Goal: Communication & Community: Answer question/provide support

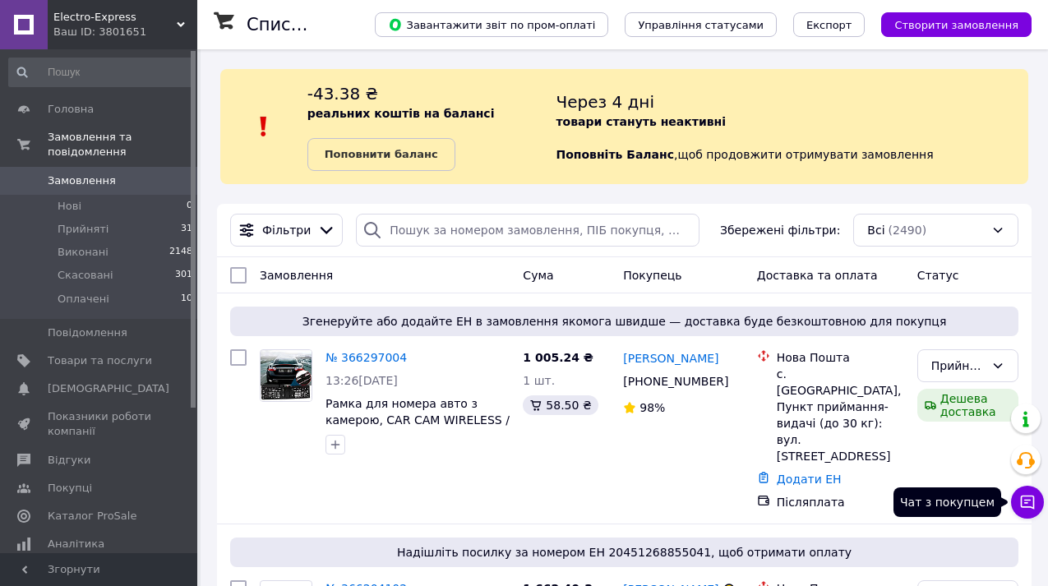
click at [1023, 503] on icon at bounding box center [1027, 502] width 16 height 16
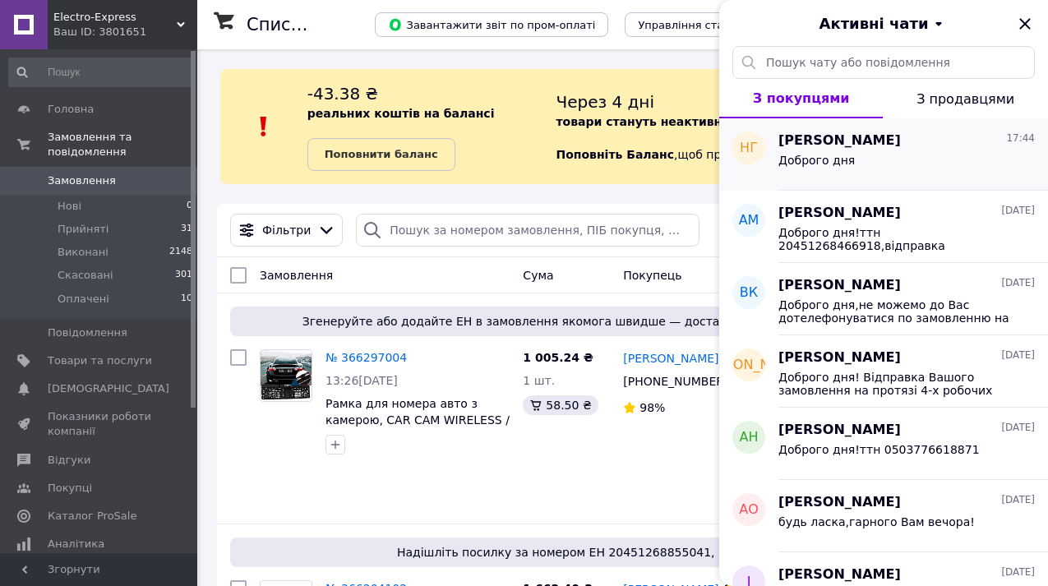
click at [905, 182] on div "Наталія Горбенко 17:44 Доброго дня" at bounding box center [913, 154] width 270 height 72
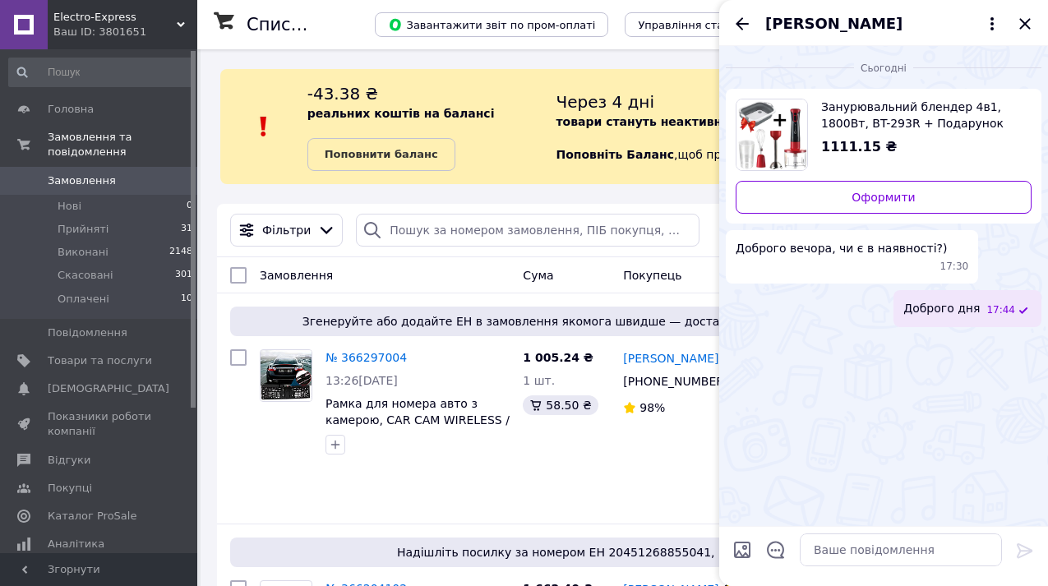
click at [879, 118] on span "Занурювальний блендер 4в1, 1800Вт, BT-293R + Подарунок Складна миска-дошка / Ру…" at bounding box center [919, 115] width 197 height 33
click at [1026, 22] on icon "Закрити" at bounding box center [1024, 23] width 11 height 11
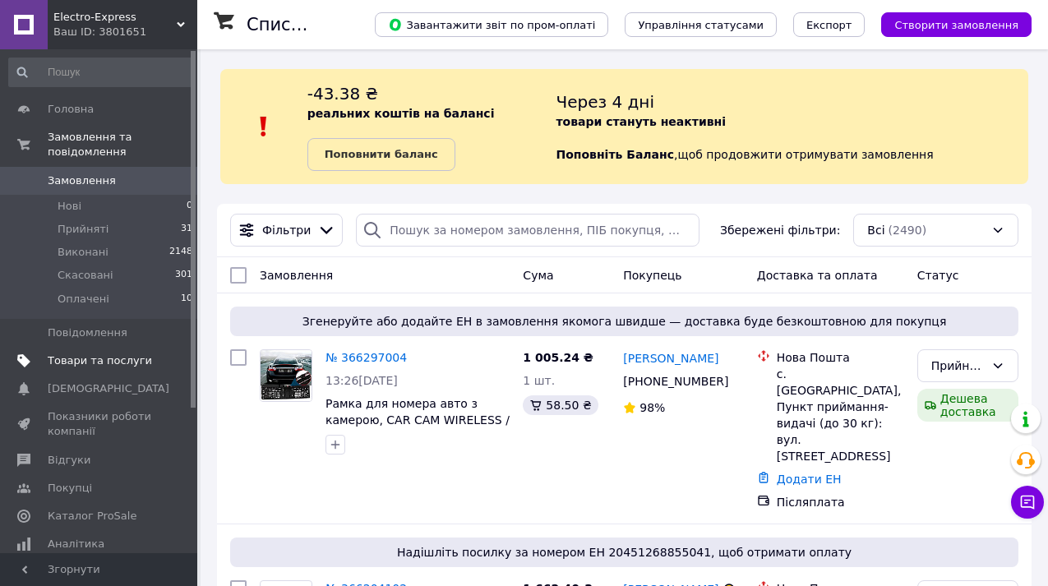
click at [129, 361] on span "Товари та послуги" at bounding box center [100, 360] width 104 height 15
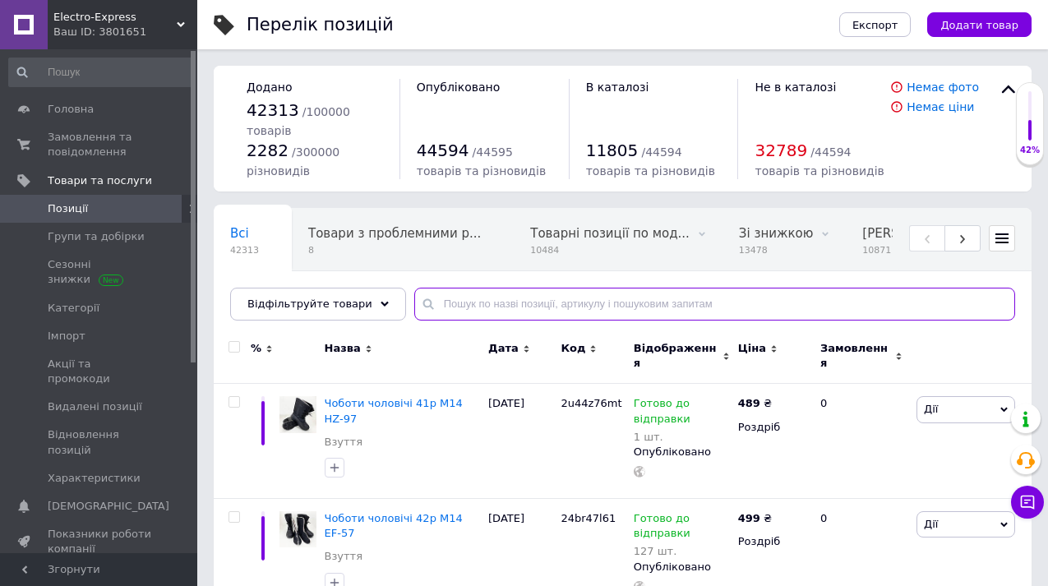
click at [475, 303] on input "text" at bounding box center [714, 304] width 601 height 33
paste input "234577394"
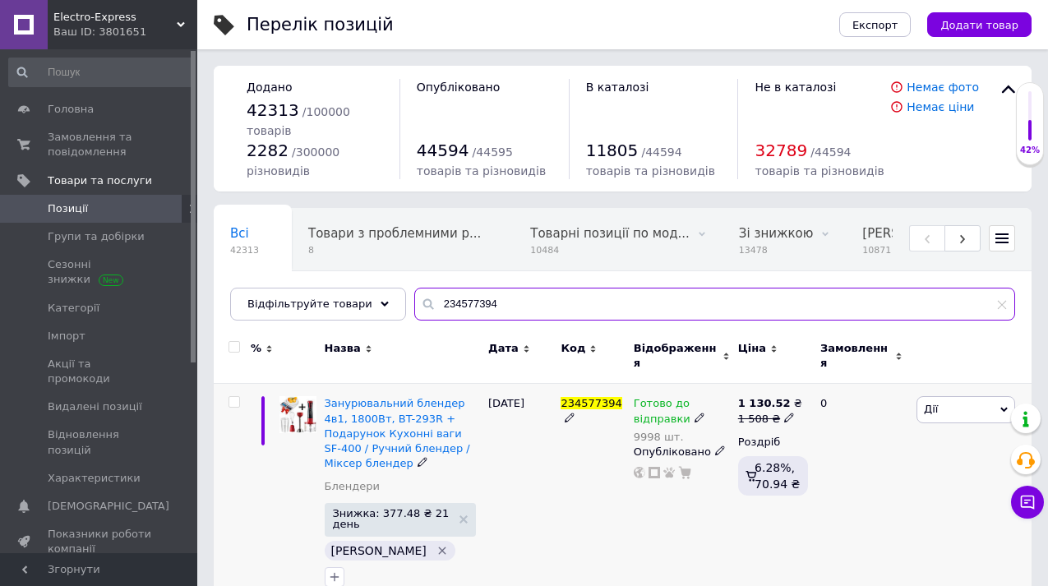
type input "234577394"
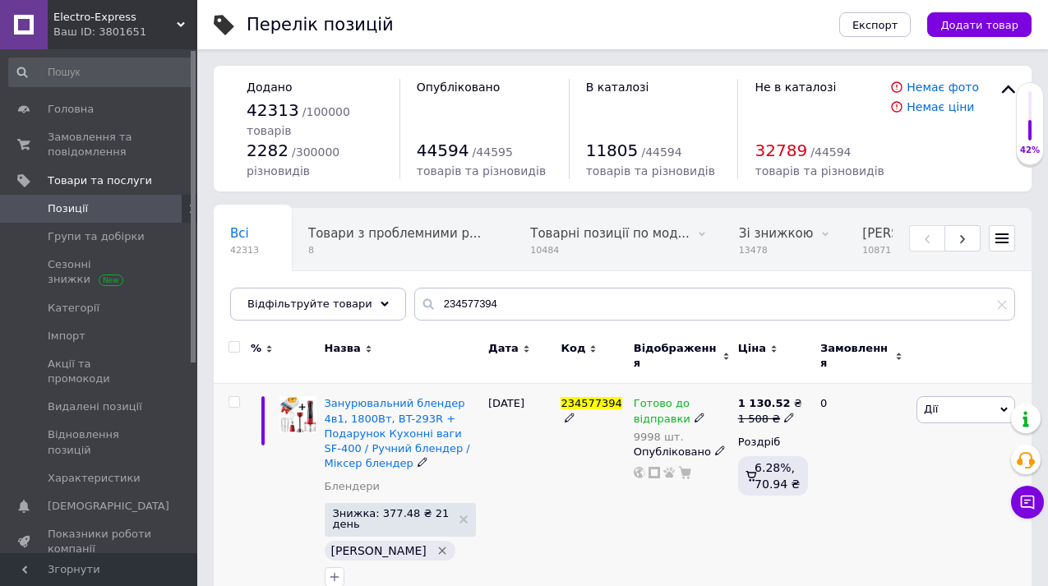
click at [695, 413] on icon at bounding box center [700, 418] width 10 height 10
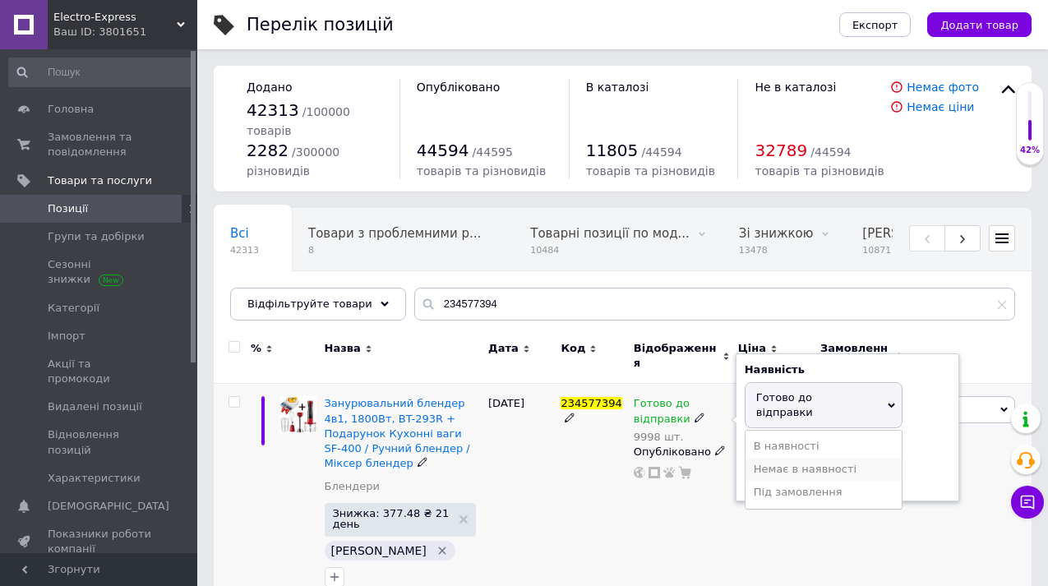
click at [759, 458] on li "Немає в наявності" at bounding box center [824, 469] width 156 height 23
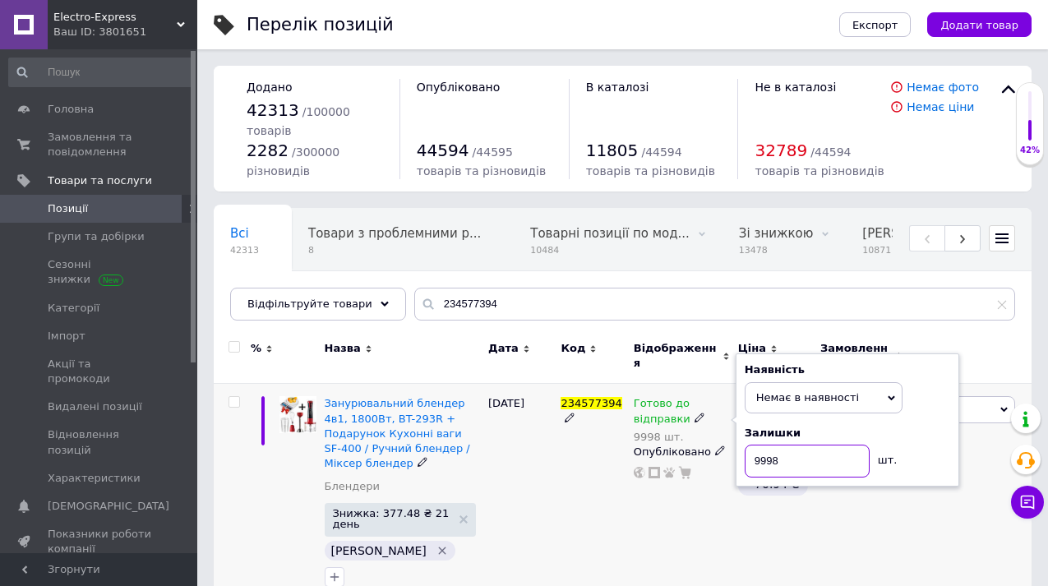
click at [788, 458] on input "9998" at bounding box center [807, 461] width 125 height 33
type input "9"
click at [591, 510] on div "234577394" at bounding box center [593, 496] width 72 height 224
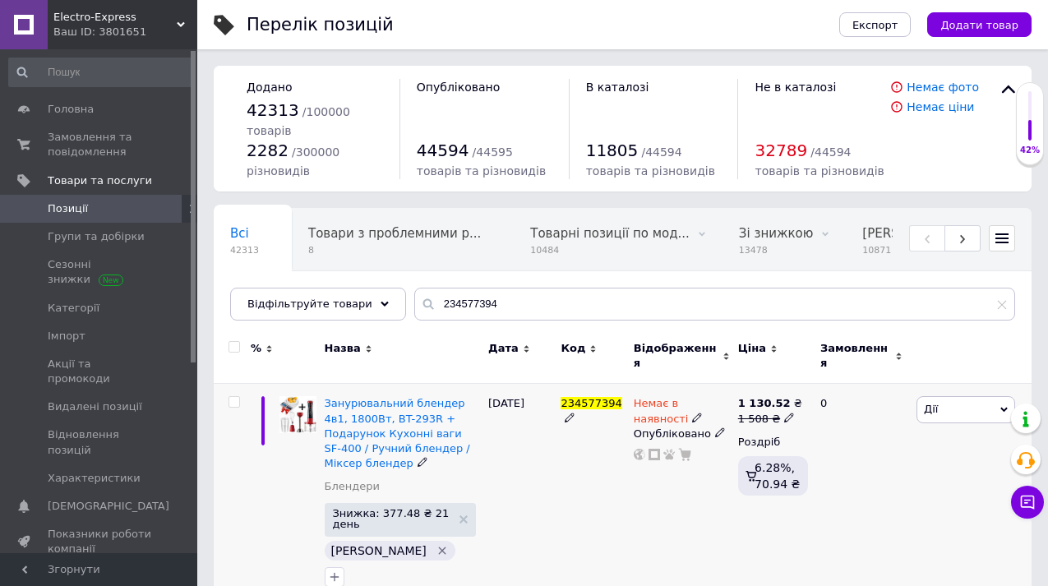
click at [595, 484] on div "234577394" at bounding box center [593, 496] width 72 height 224
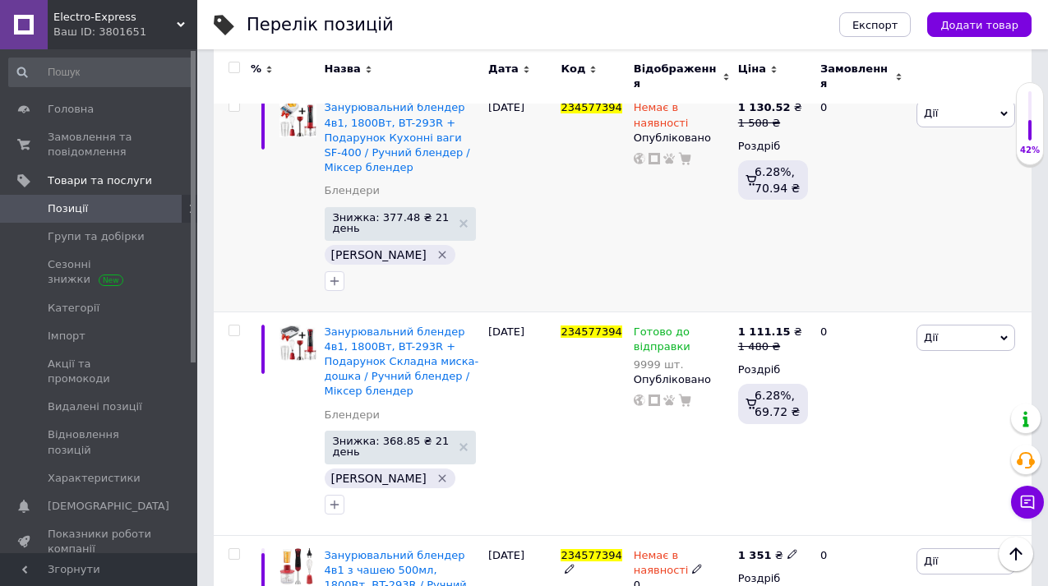
scroll to position [329, 0]
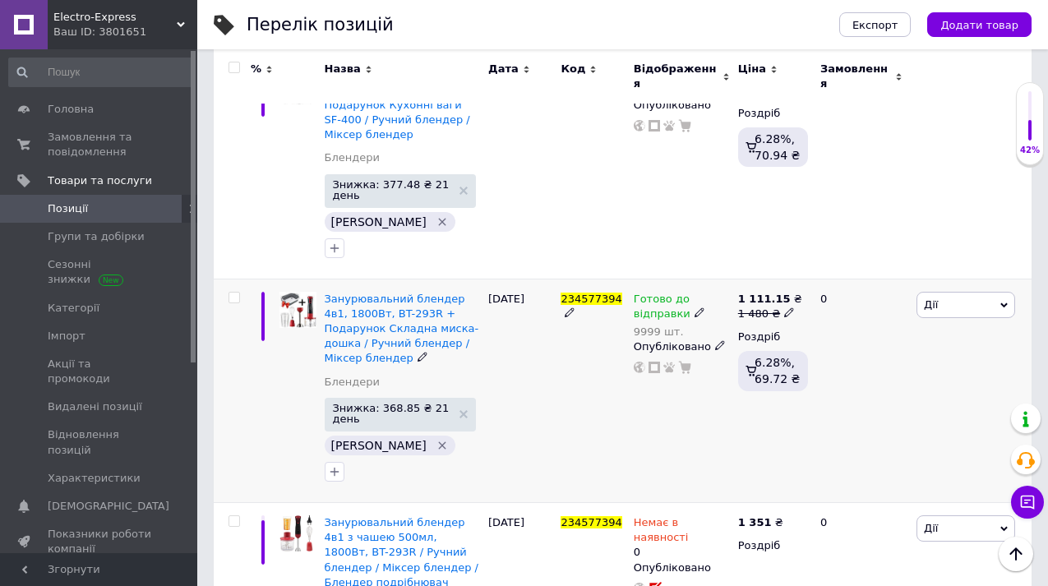
click at [695, 307] on icon at bounding box center [700, 312] width 10 height 10
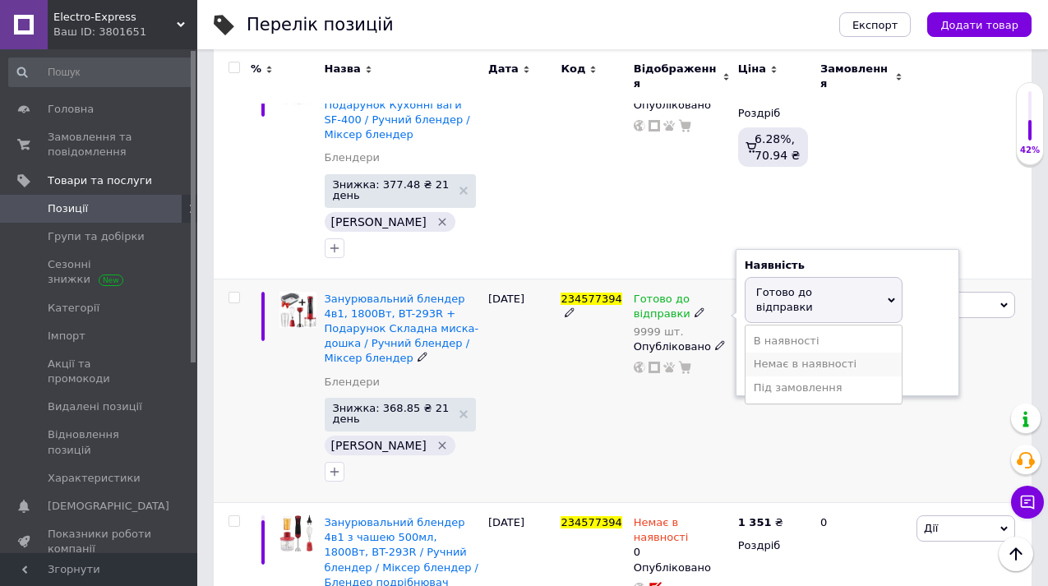
click at [796, 353] on li "Немає в наявності" at bounding box center [824, 364] width 156 height 23
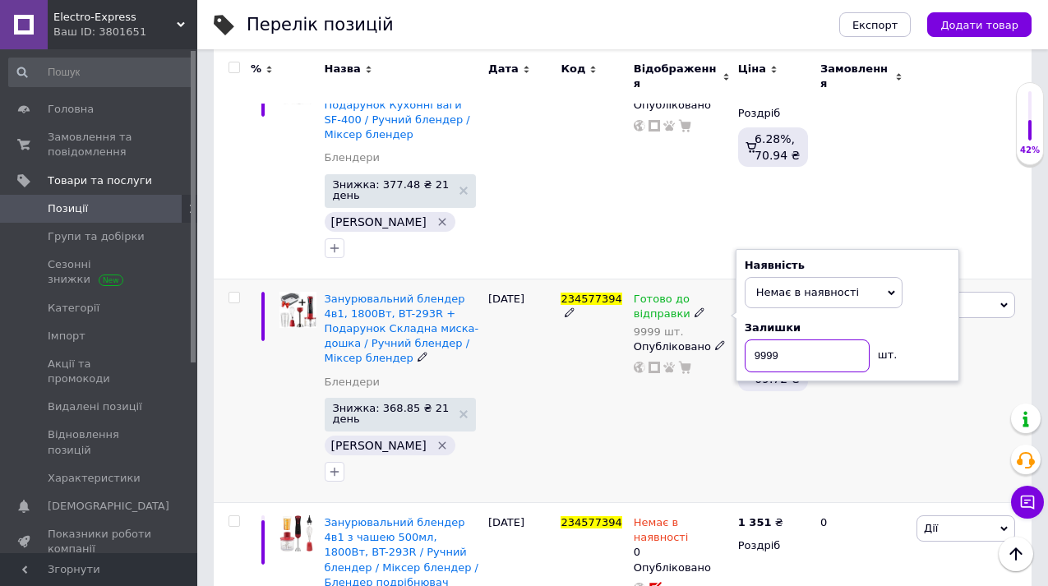
click at [796, 340] on input "9999" at bounding box center [807, 356] width 125 height 33
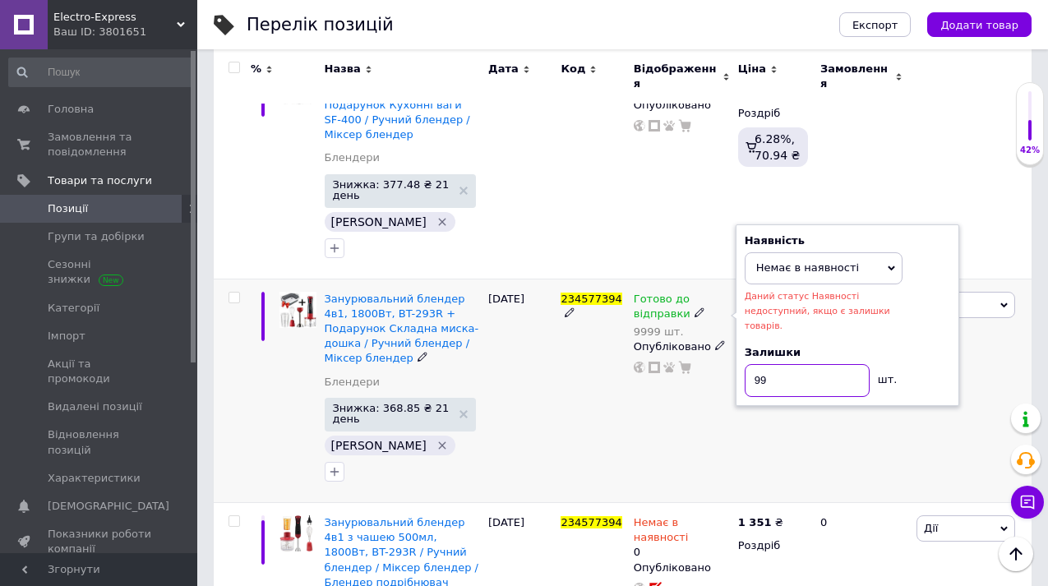
type input "9"
click at [569, 365] on div "234577394" at bounding box center [593, 391] width 72 height 224
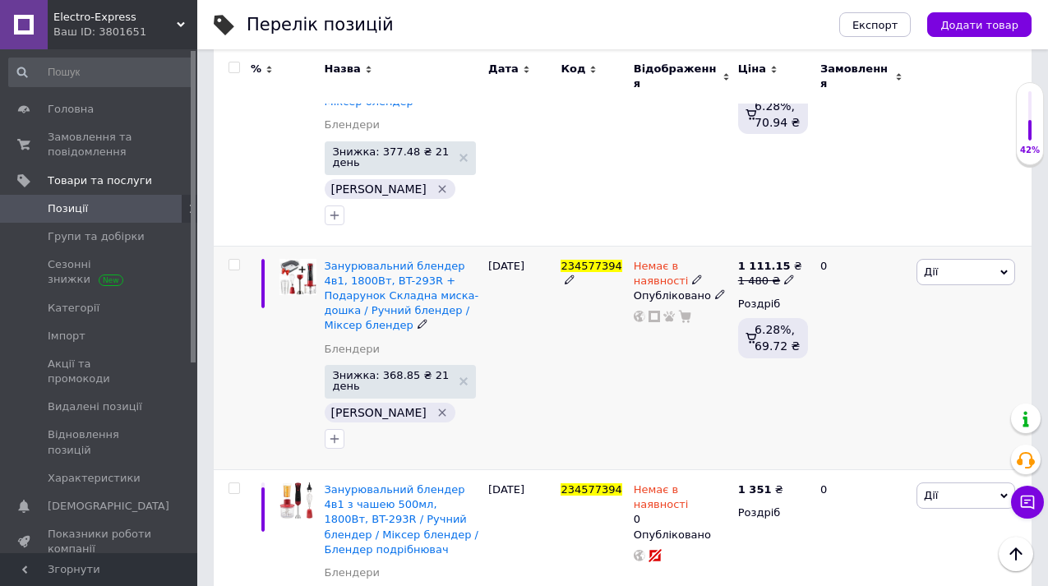
scroll to position [395, 0]
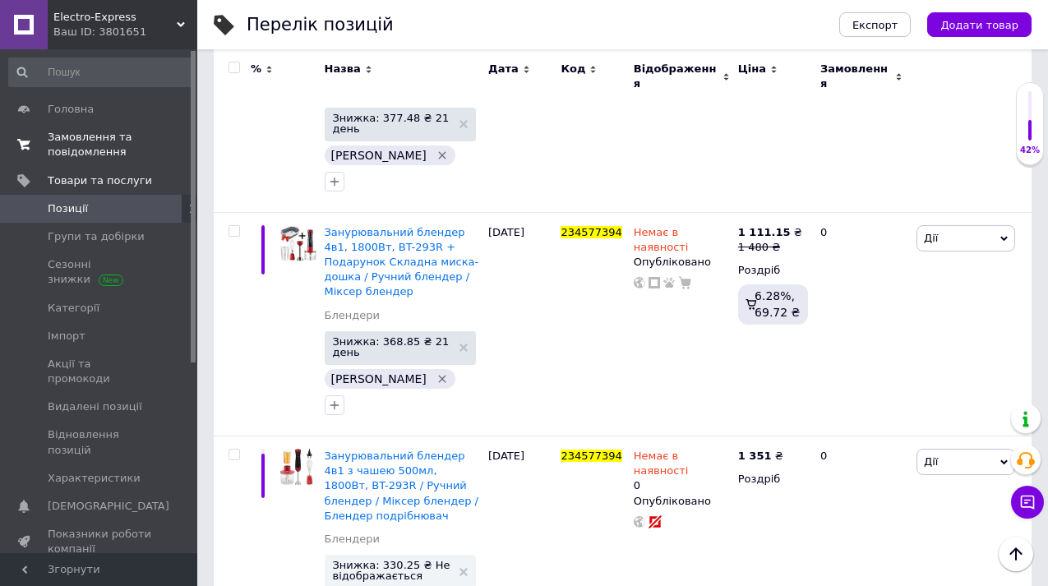
click at [85, 137] on span "Замовлення та повідомлення" at bounding box center [100, 145] width 104 height 30
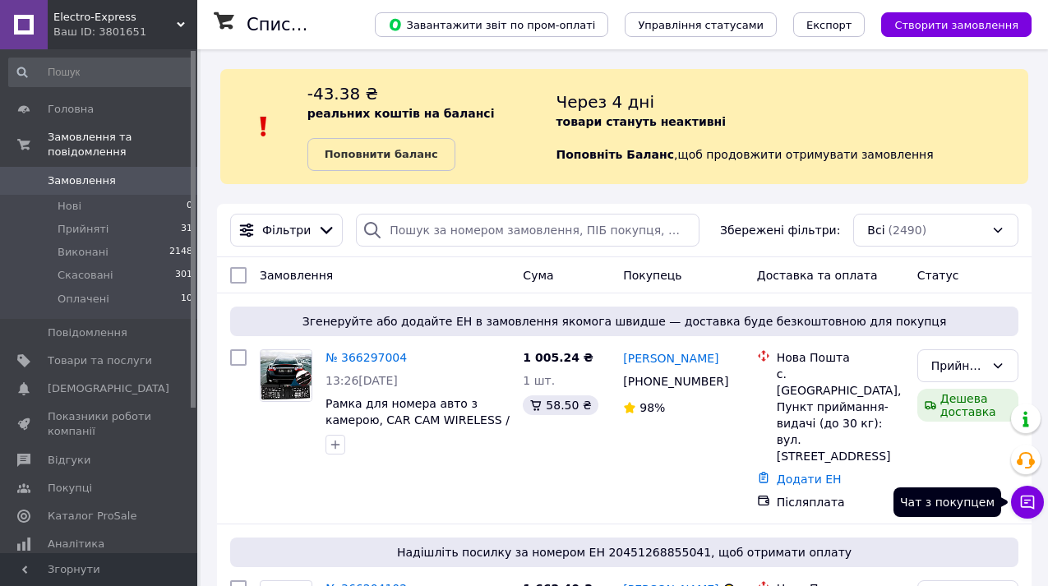
click at [1032, 498] on icon at bounding box center [1028, 503] width 14 height 14
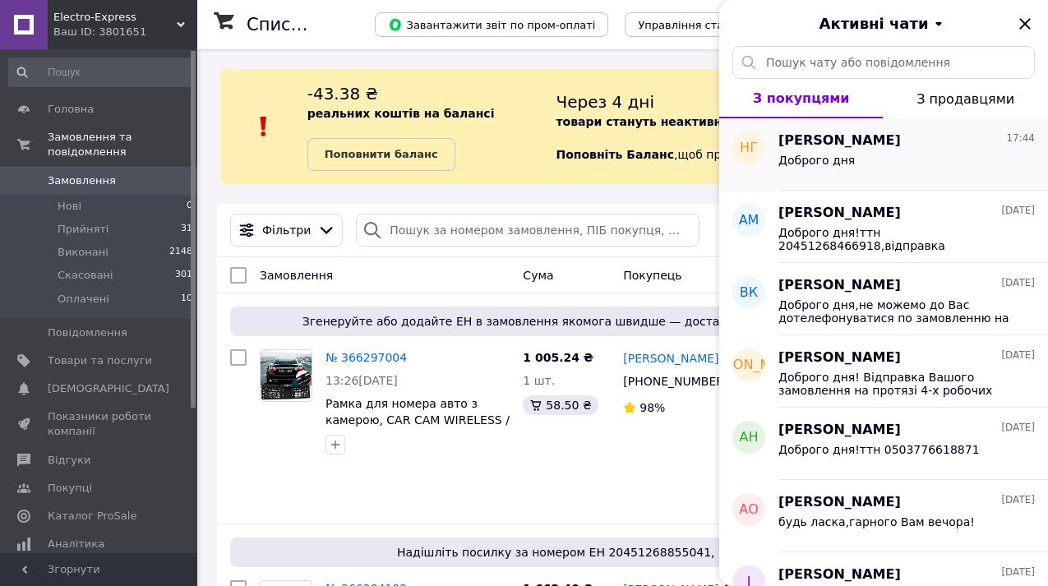
click at [918, 144] on div "Наталія Горбенко 17:44" at bounding box center [906, 141] width 256 height 19
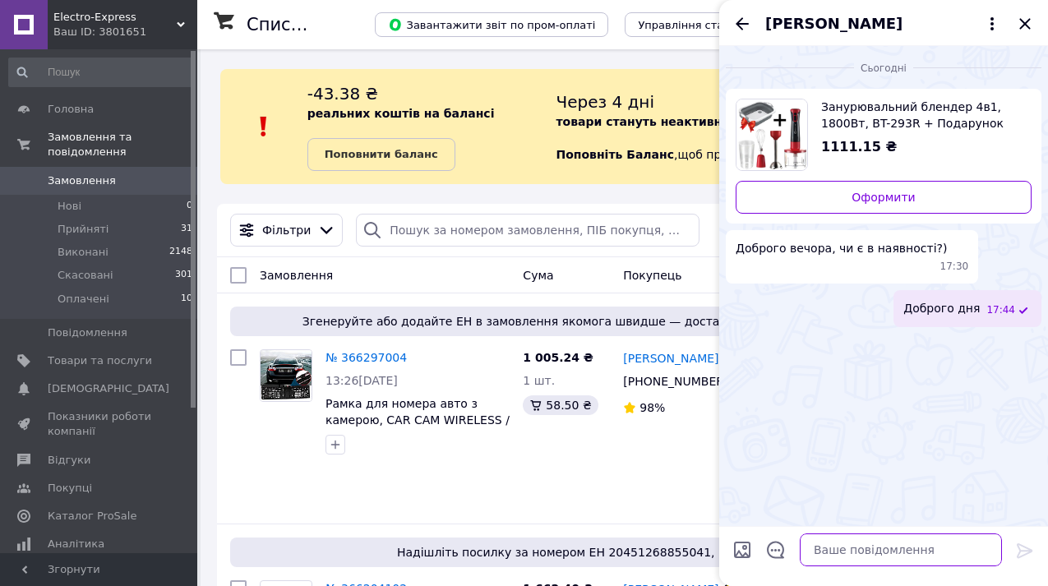
click at [837, 546] on textarea at bounding box center [901, 550] width 202 height 33
type textarea "на жаль товар закінчився"
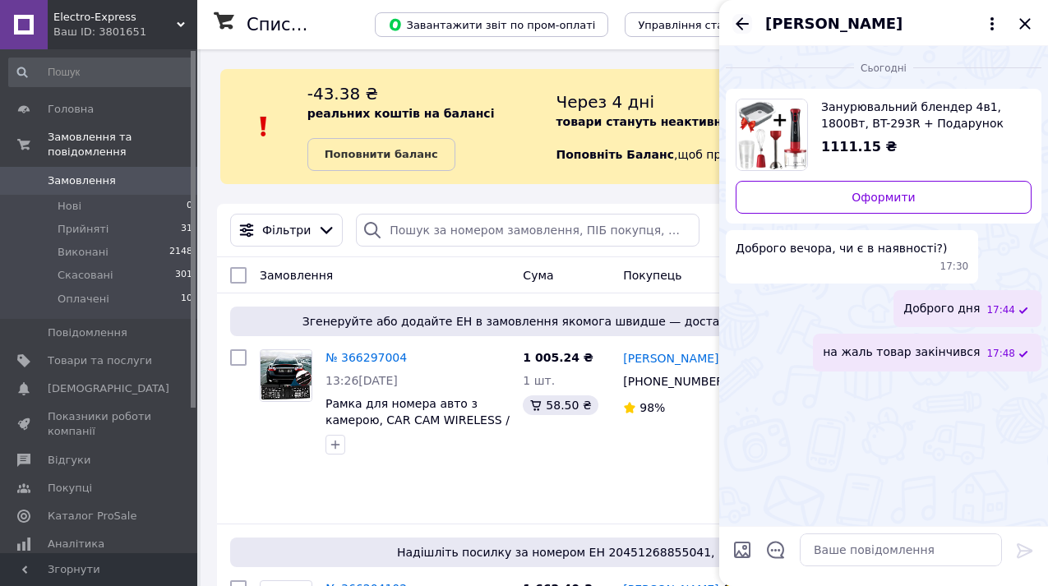
click at [735, 24] on icon "Назад" at bounding box center [742, 24] width 20 height 20
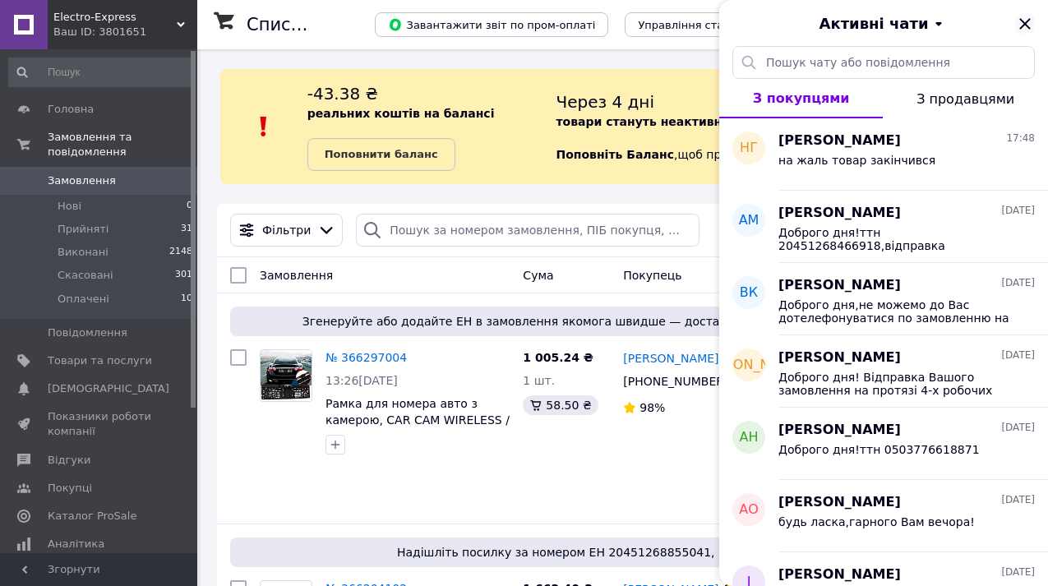
click at [1021, 25] on icon "Закрити" at bounding box center [1025, 24] width 20 height 20
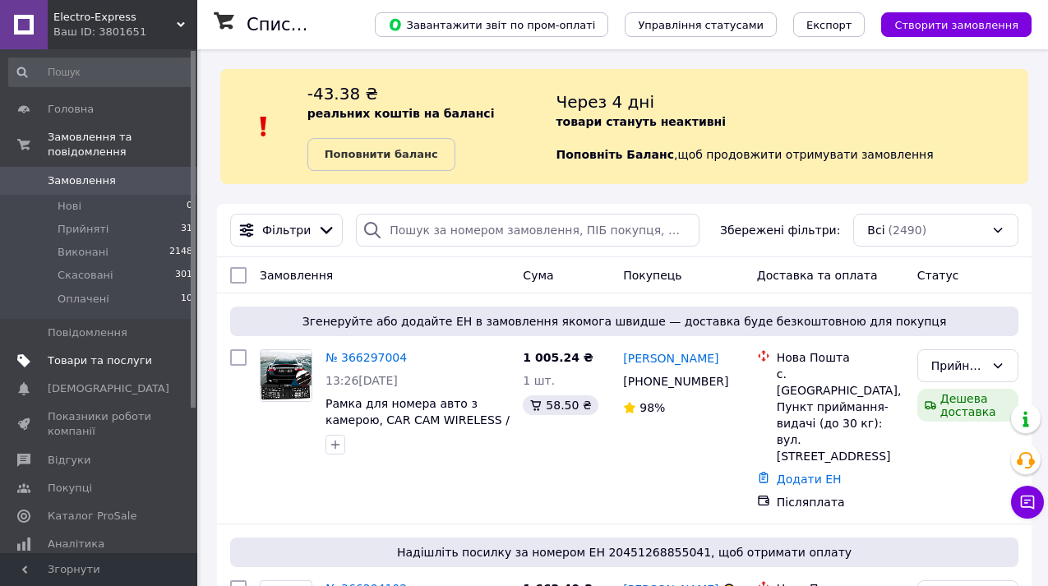
click at [121, 358] on span "Товари та послуги" at bounding box center [100, 360] width 104 height 15
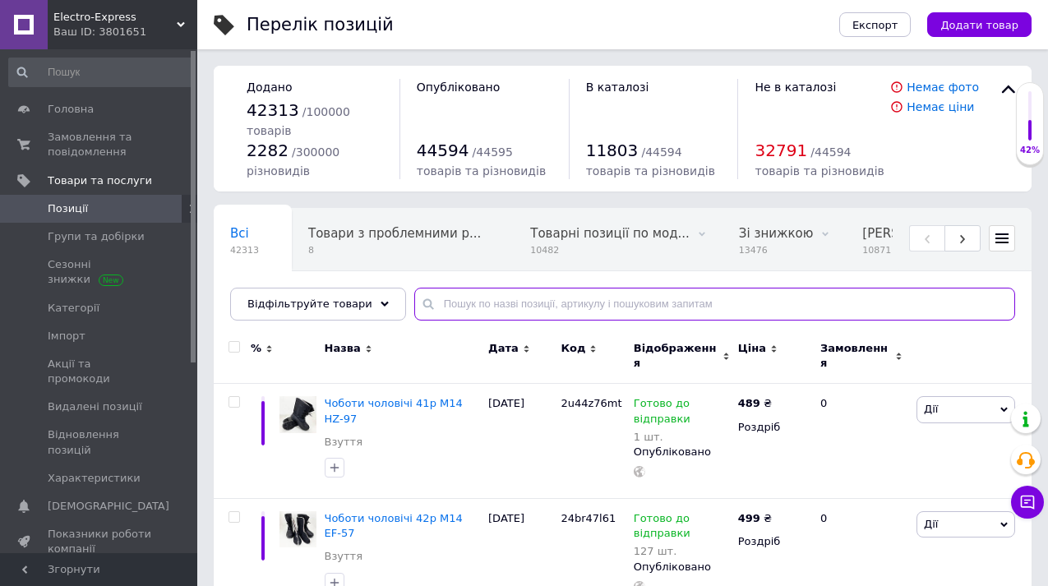
click at [445, 303] on input "text" at bounding box center [714, 304] width 601 height 33
paste input "234572655"
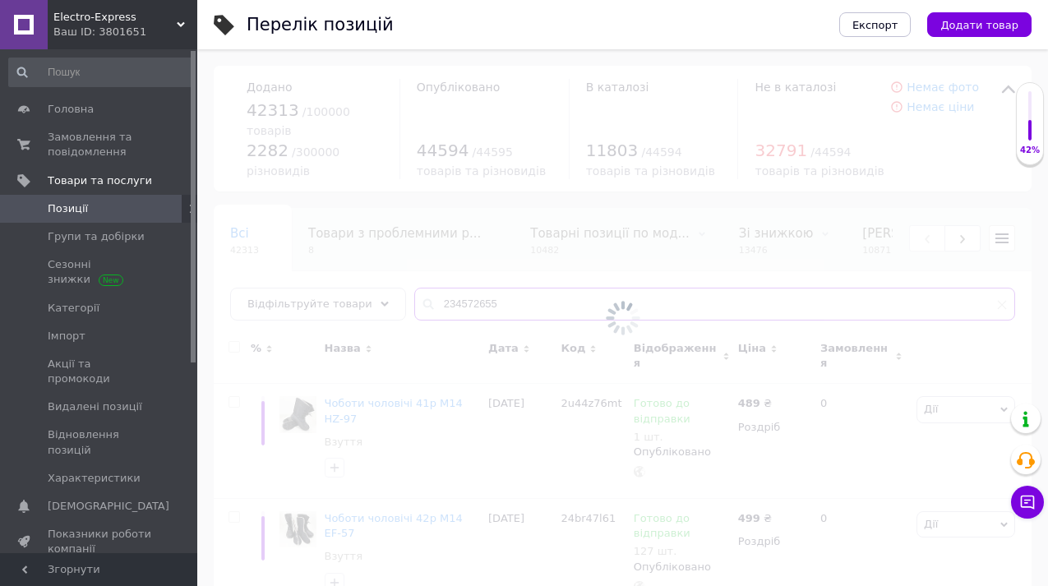
type input "234572655"
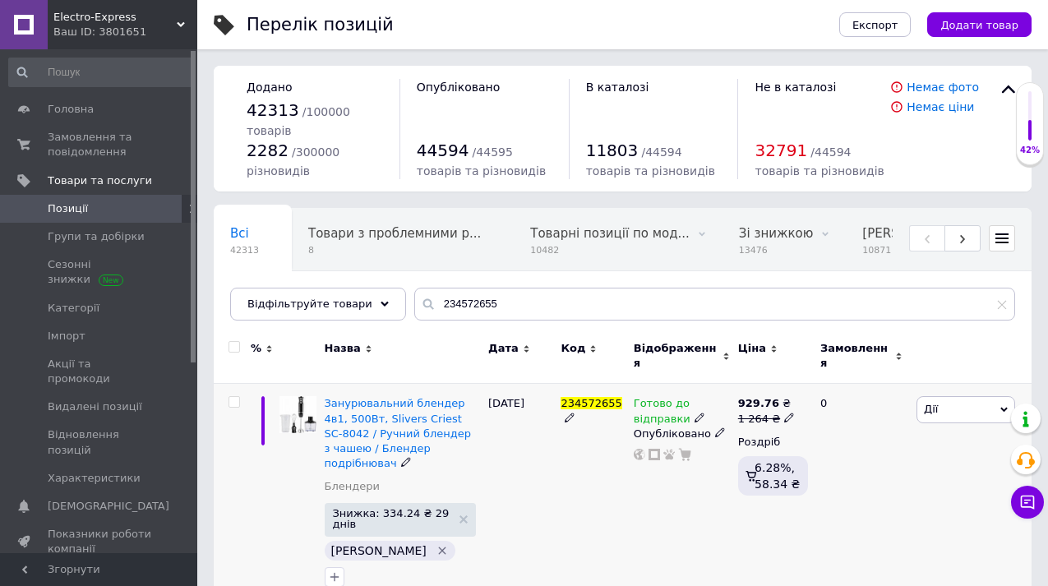
click at [784, 413] on icon at bounding box center [789, 418] width 10 height 10
type input "1499"
click at [653, 509] on div "Готово до відправки Опубліковано" at bounding box center [682, 496] width 104 height 224
click at [1037, 501] on button "Чат з покупцем" at bounding box center [1027, 502] width 33 height 33
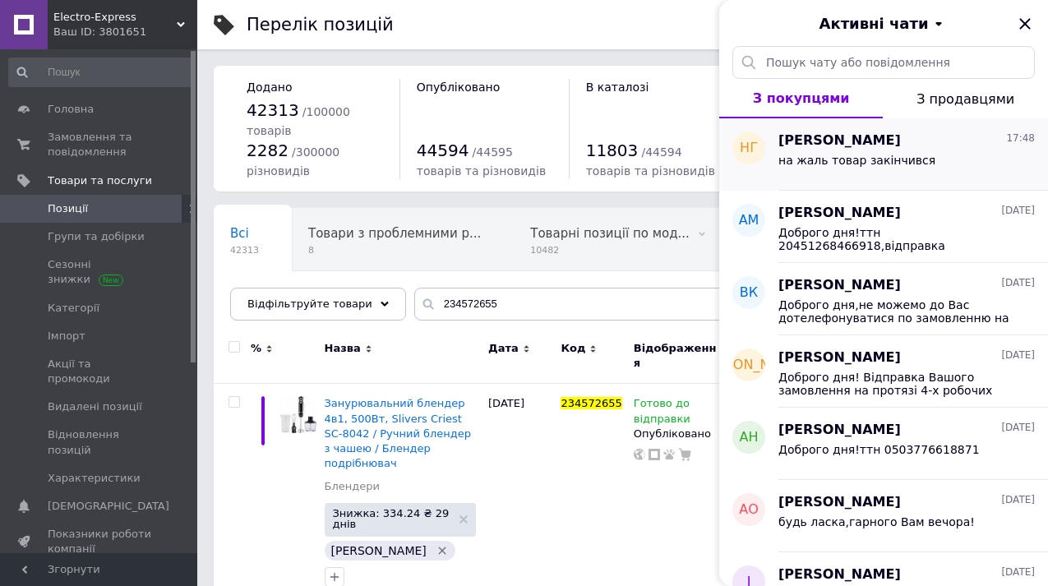
click at [901, 159] on span "на жаль товар закінчився" at bounding box center [856, 160] width 157 height 13
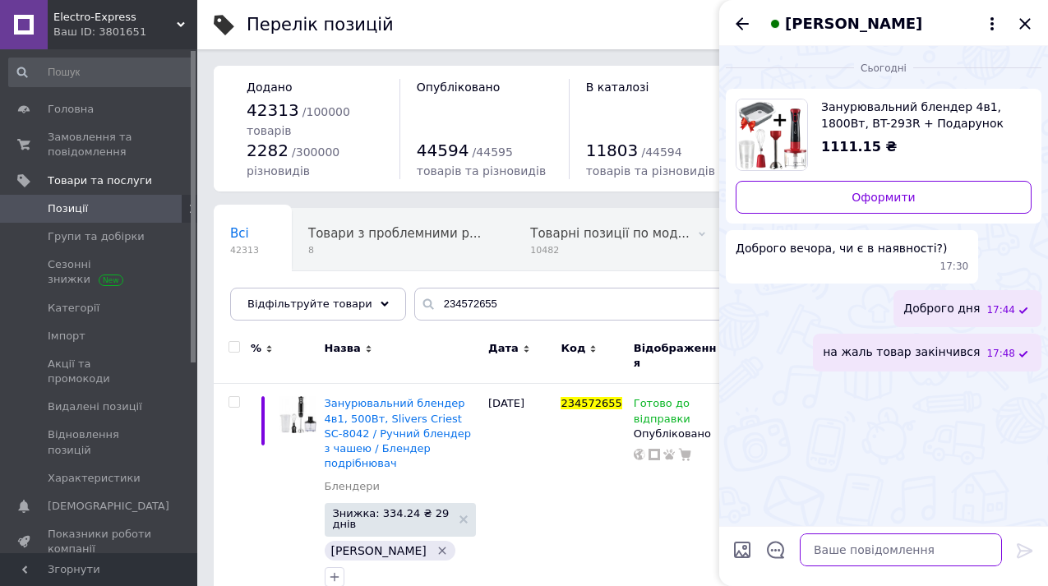
click at [849, 554] on textarea at bounding box center [901, 550] width 202 height 33
type textarea "п"
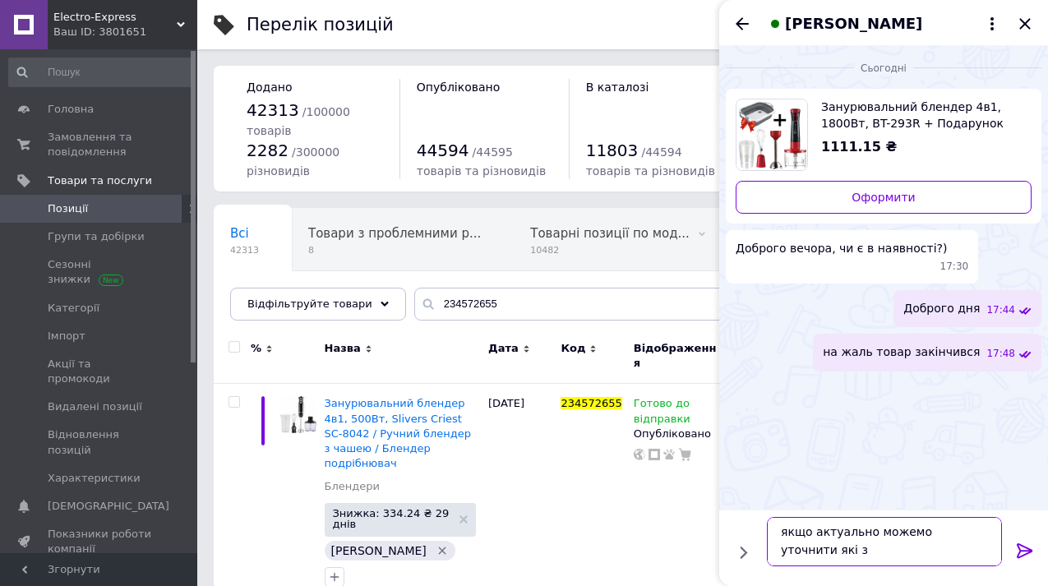
scroll to position [2, 0]
type textarea "якщо актуально можемо уточнити які з хороших є у наявності"
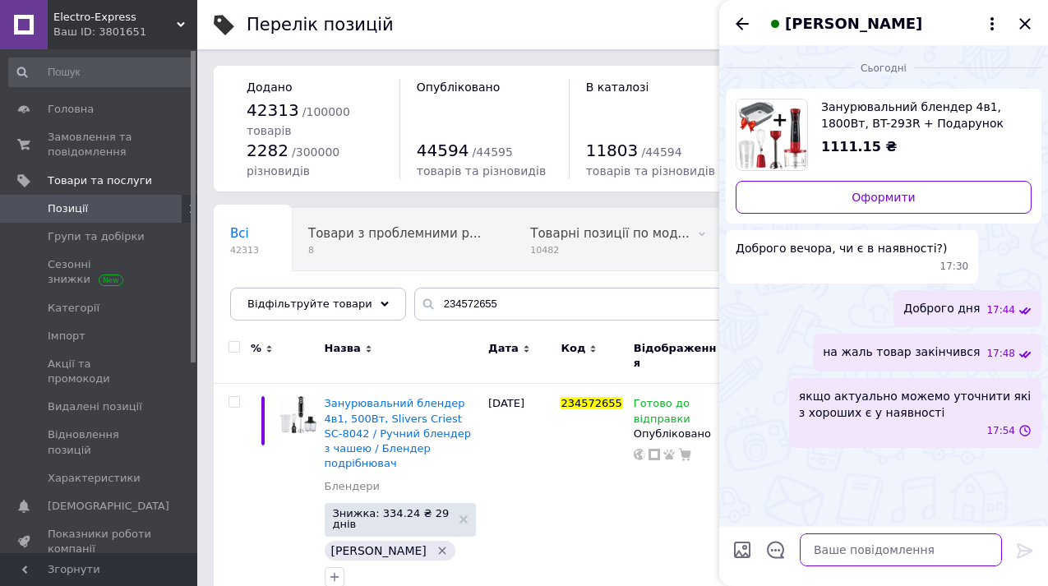
scroll to position [0, 0]
click at [738, 29] on icon "Назад" at bounding box center [742, 24] width 20 height 20
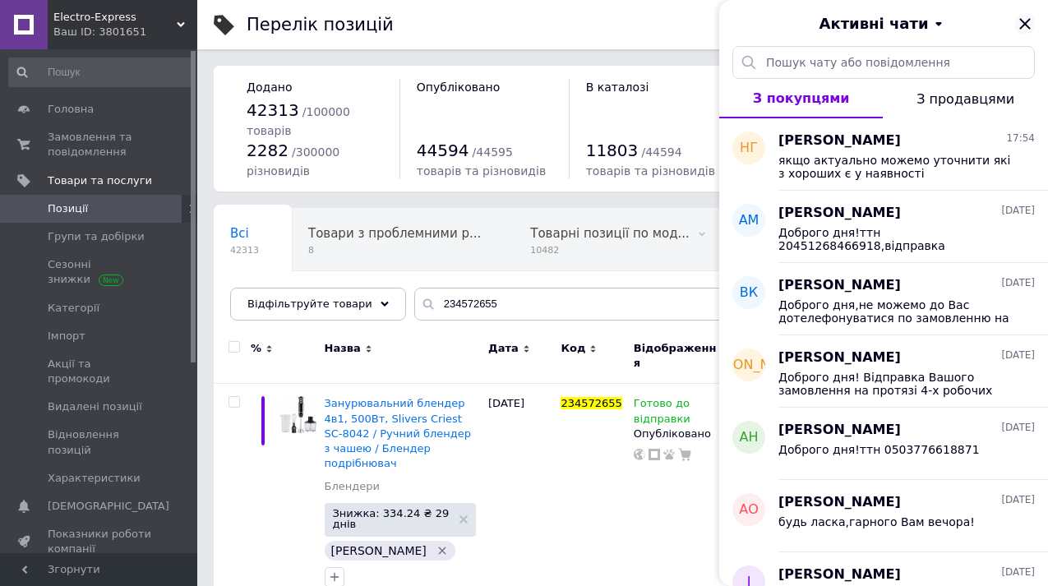
click at [1026, 24] on icon "Закрити" at bounding box center [1025, 24] width 20 height 20
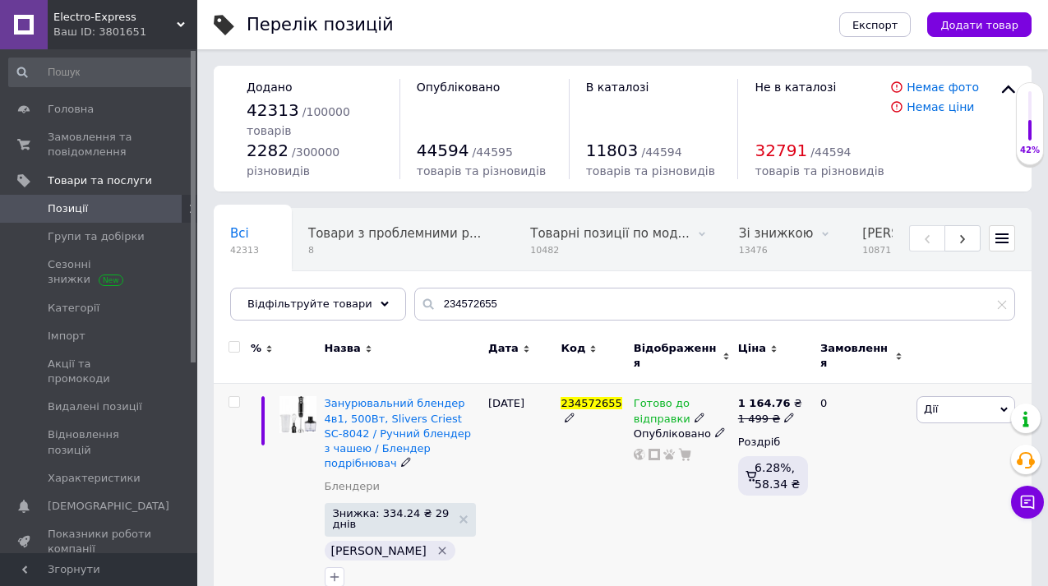
click at [589, 397] on span "234572655" at bounding box center [591, 403] width 61 height 12
click at [85, 132] on span "Замовлення та повідомлення" at bounding box center [100, 145] width 104 height 30
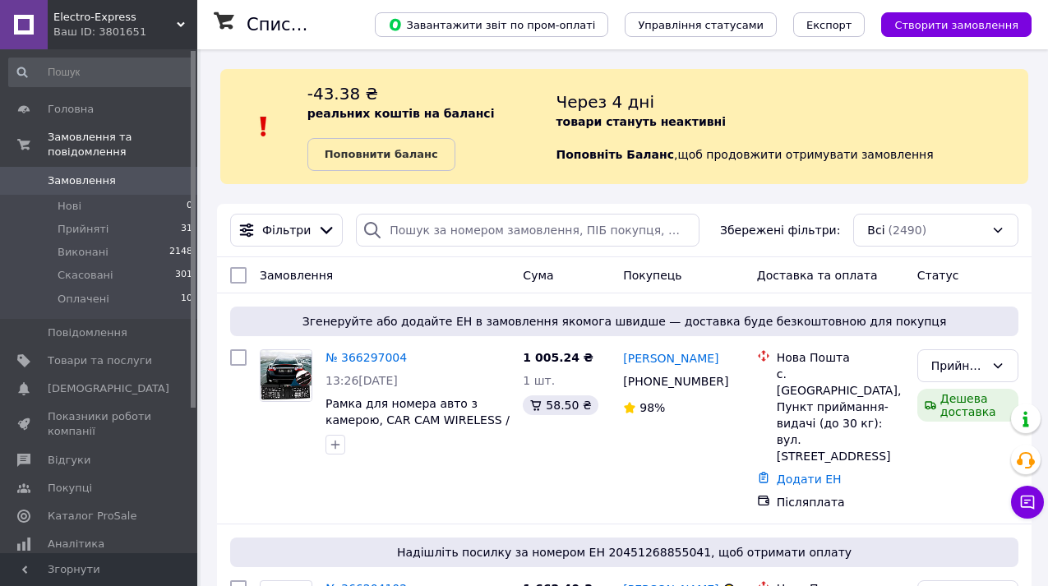
click at [973, 132] on div "Через 4 дні товари стануть неактивні Поповніть Баланс ,  щоб продовжити отримув…" at bounding box center [792, 126] width 473 height 89
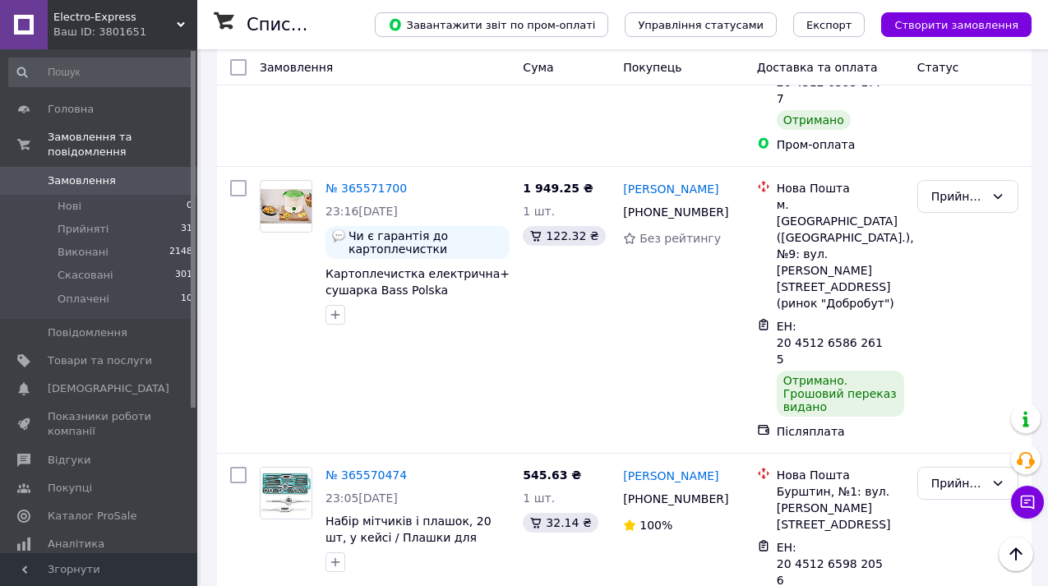
scroll to position [3814, 0]
click at [1029, 506] on icon at bounding box center [1027, 502] width 16 height 16
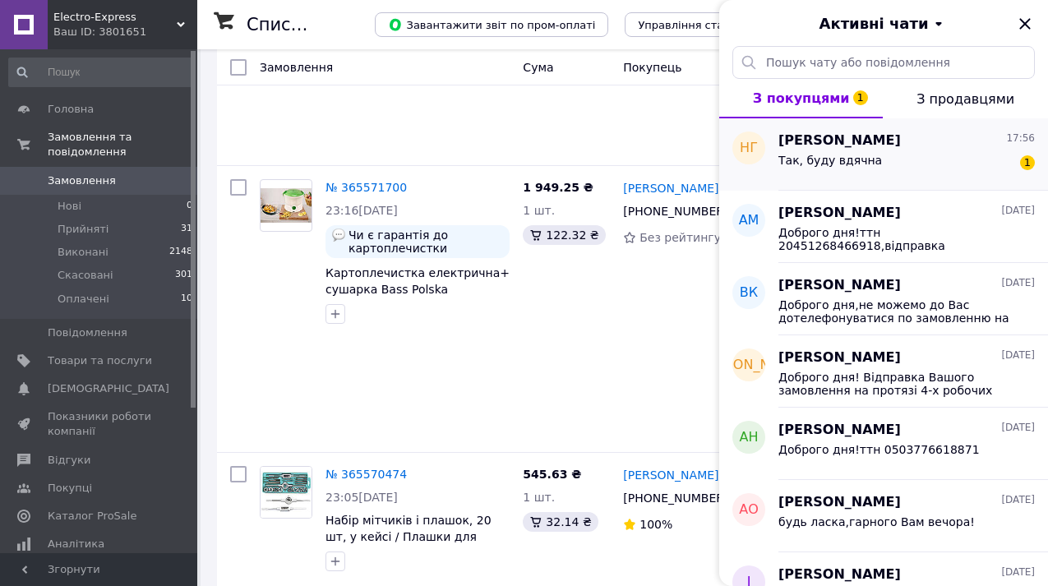
click at [877, 159] on div "Так, буду вдячна 1" at bounding box center [906, 163] width 256 height 26
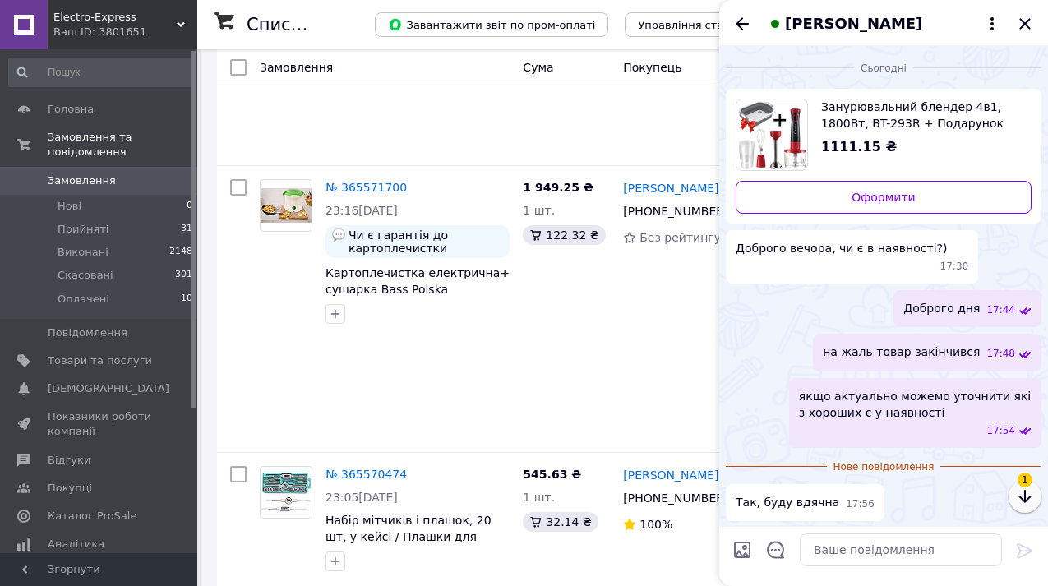
click at [1029, 493] on icon "button" at bounding box center [1025, 497] width 20 height 20
click at [880, 556] on textarea at bounding box center [901, 550] width 202 height 33
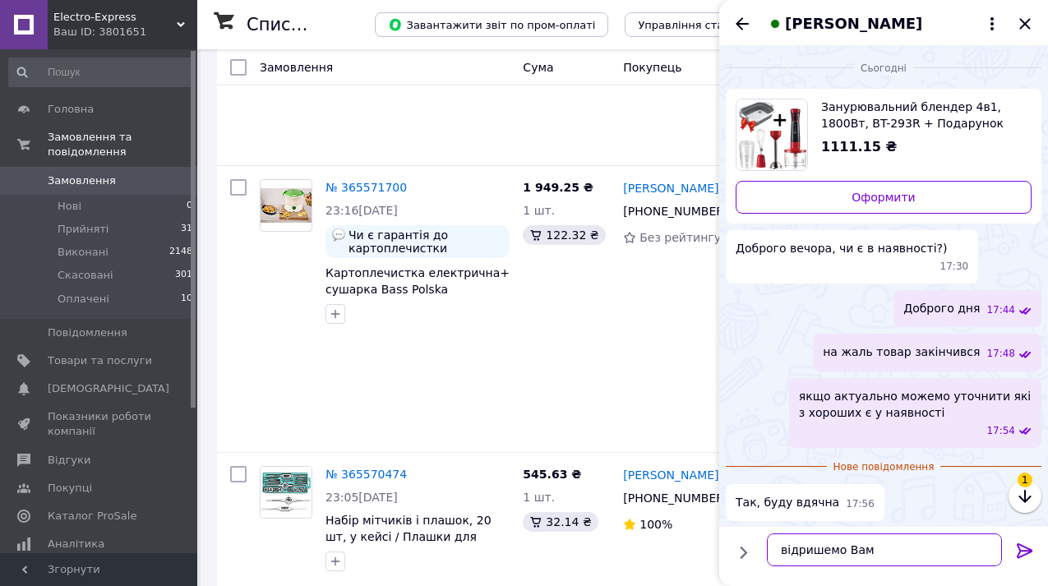
click at [801, 548] on textarea "відришемо Вам" at bounding box center [884, 550] width 235 height 33
click at [796, 552] on textarea "відришемо Вам" at bounding box center [884, 550] width 235 height 33
click at [802, 547] on textarea "відришемо Вам" at bounding box center [884, 550] width 235 height 33
type textarea "відпишемо Вам"
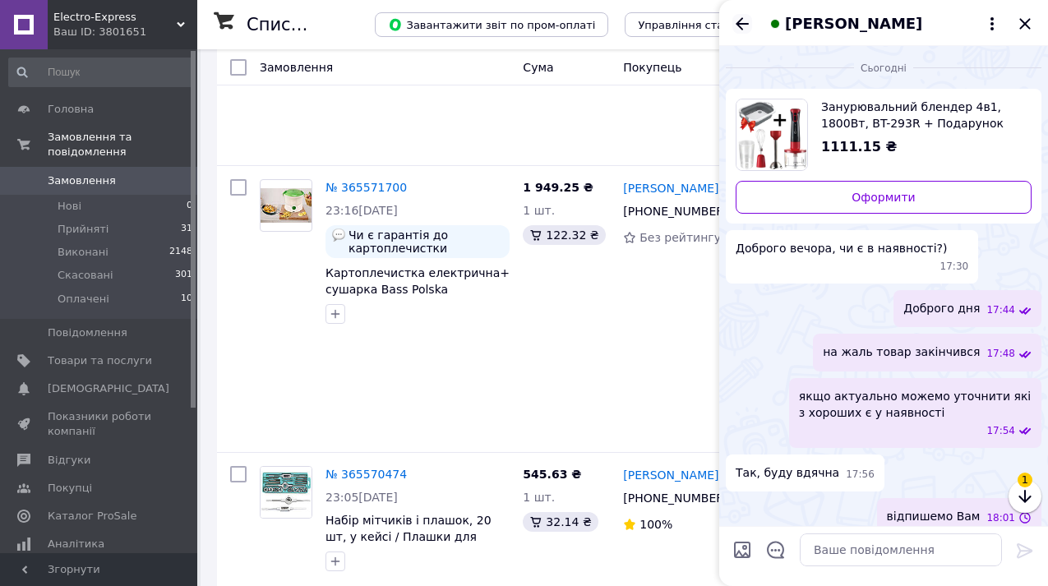
click at [740, 28] on icon "Назад" at bounding box center [742, 24] width 20 height 20
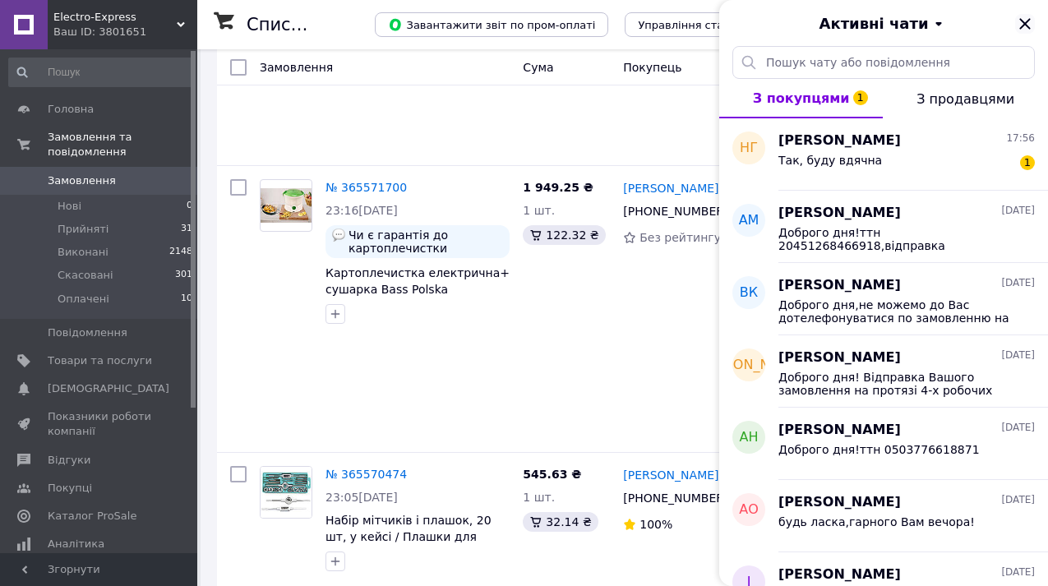
click at [1019, 32] on icon "Закрити" at bounding box center [1025, 24] width 20 height 20
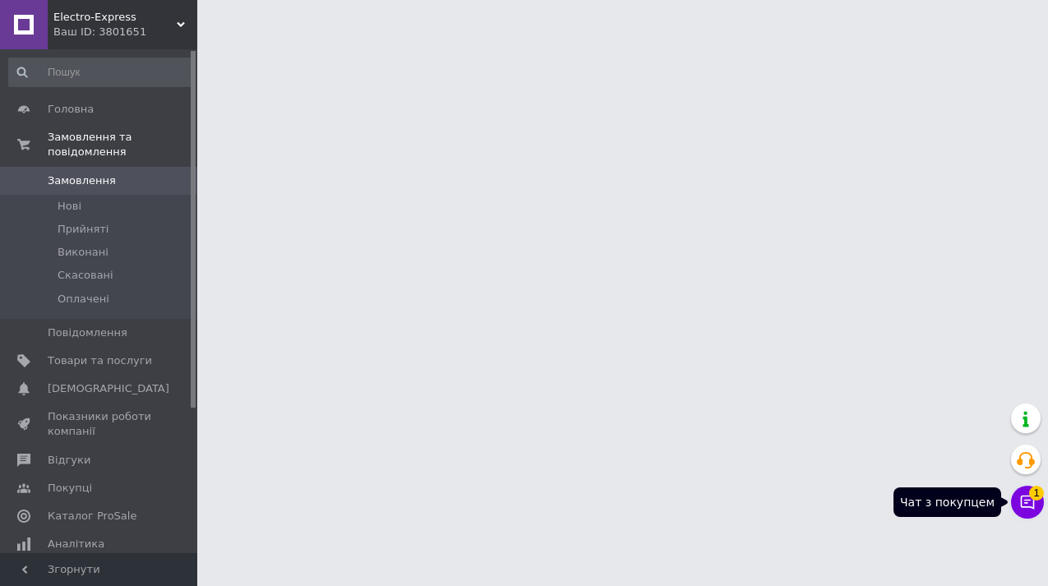
click at [1032, 503] on icon at bounding box center [1027, 502] width 16 height 16
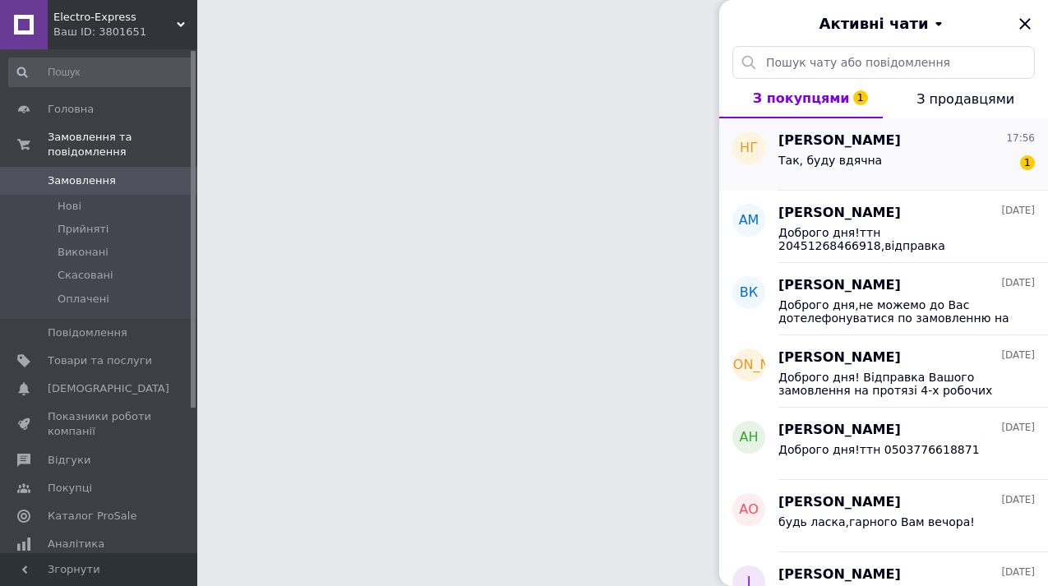
click at [875, 157] on div "Так, буду вдячна 1" at bounding box center [906, 163] width 256 height 26
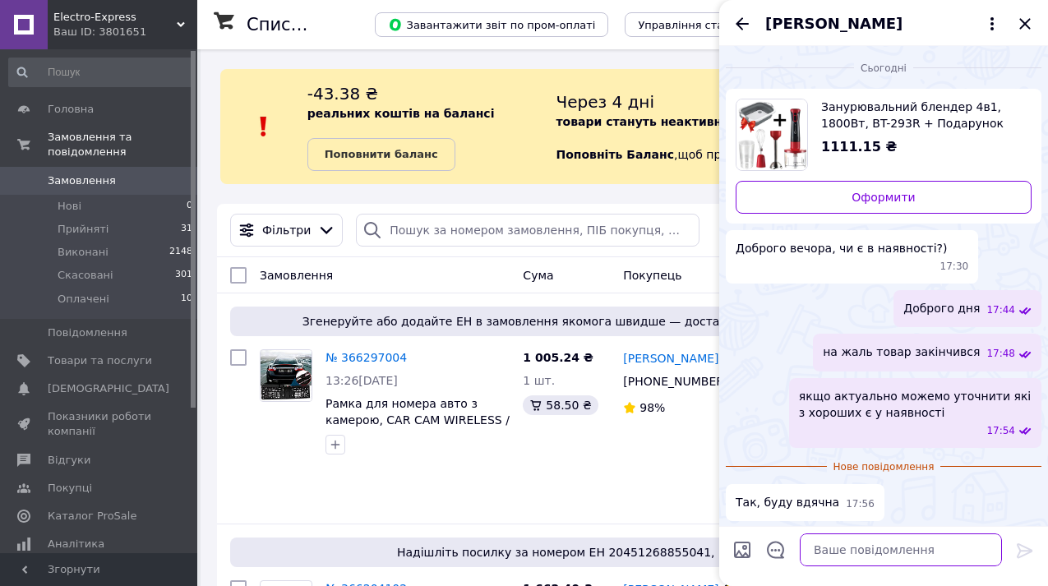
click at [852, 554] on textarea at bounding box center [901, 550] width 202 height 33
type textarea "відпишемо Вам"
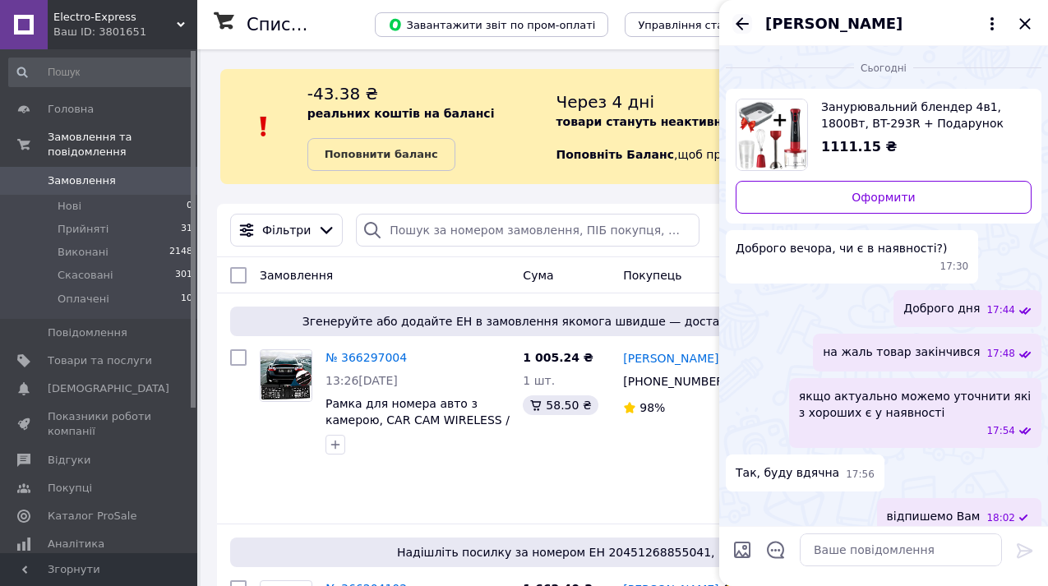
click at [746, 33] on icon "Назад" at bounding box center [742, 24] width 20 height 20
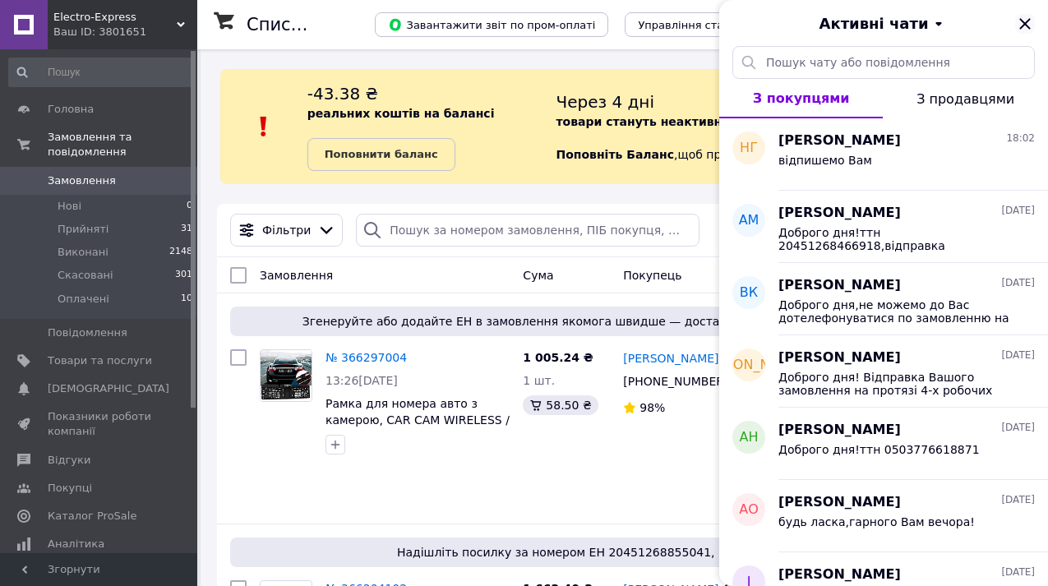
click at [1024, 22] on icon "Закрити" at bounding box center [1025, 24] width 20 height 20
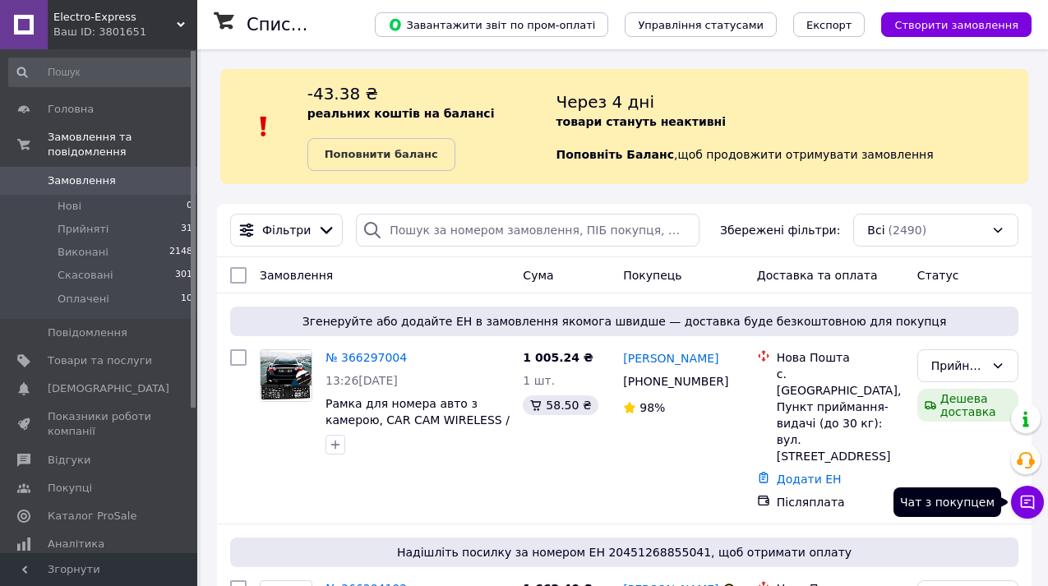
click at [1032, 501] on icon at bounding box center [1027, 502] width 16 height 16
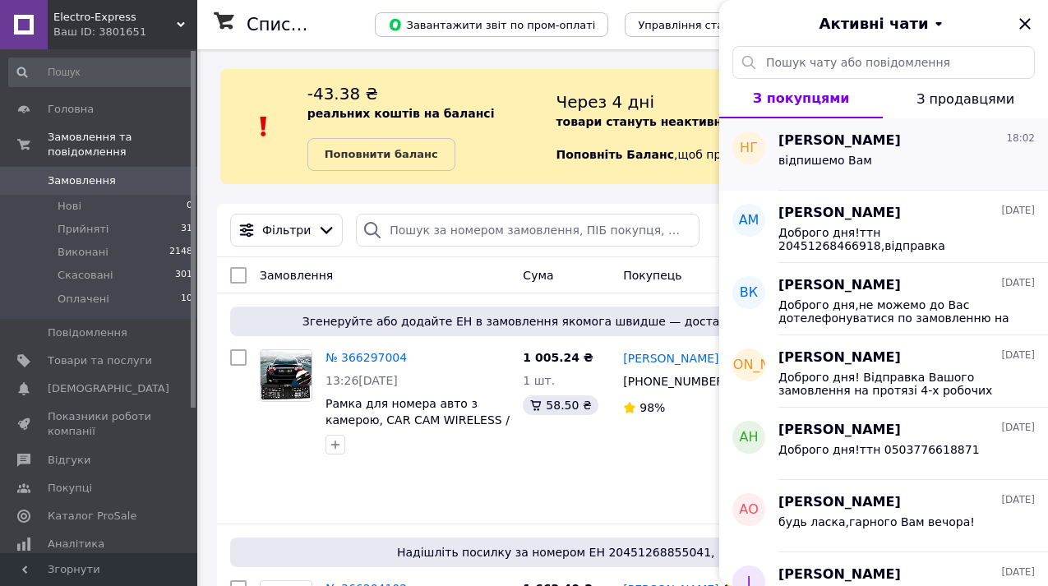
click at [878, 163] on div "відпишемо Вам" at bounding box center [906, 163] width 256 height 26
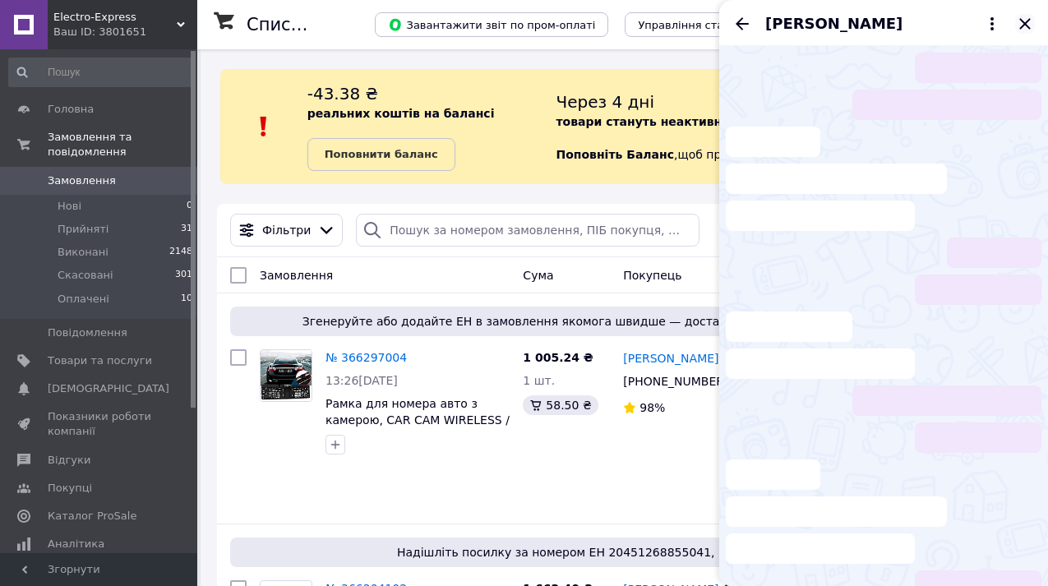
click at [1030, 27] on icon "Закрити" at bounding box center [1025, 24] width 20 height 20
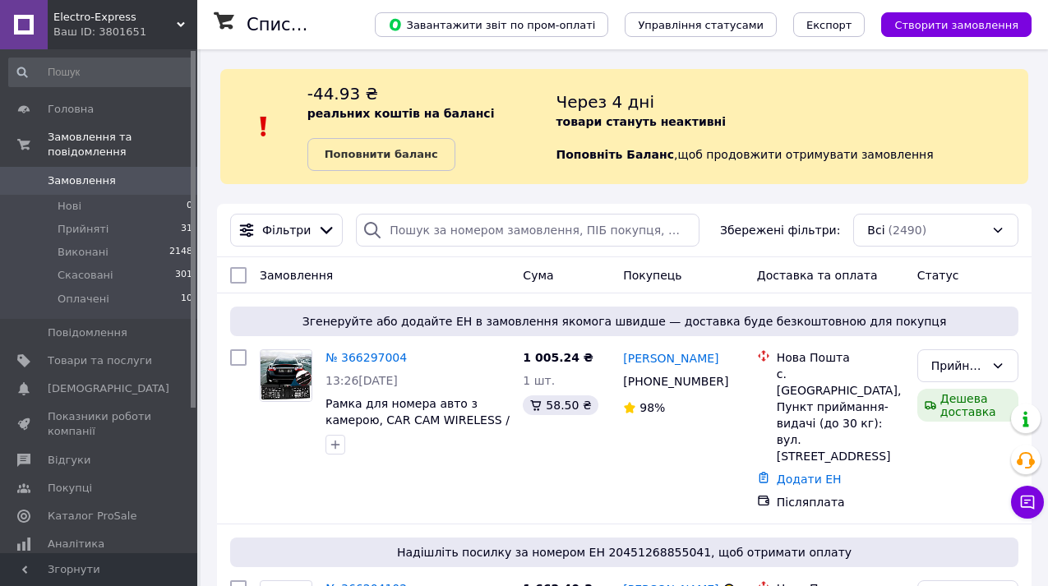
click at [178, 22] on use at bounding box center [181, 24] width 8 height 5
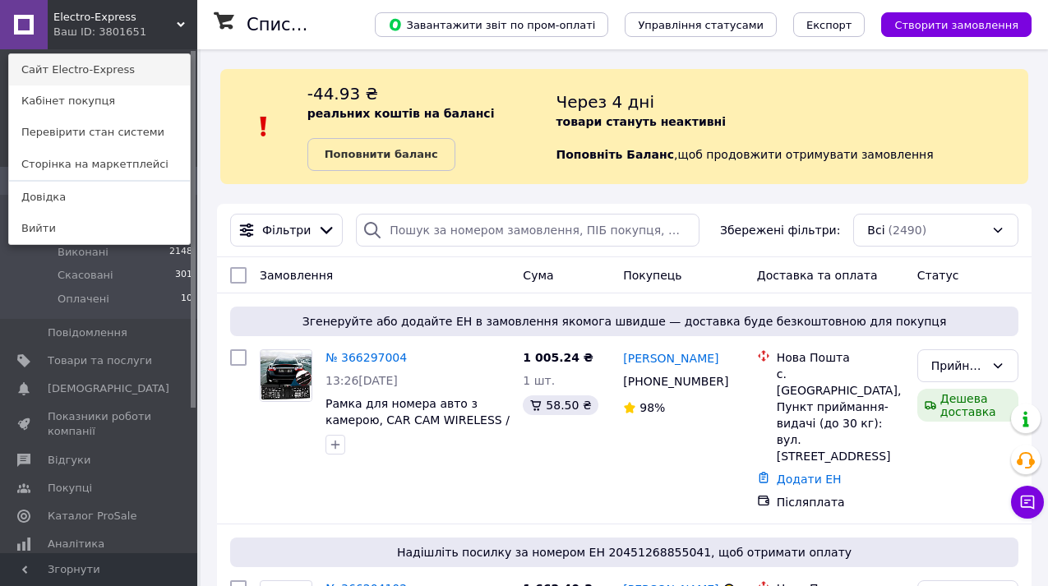
click at [125, 67] on link "Сайт Electro-Express" at bounding box center [99, 69] width 181 height 31
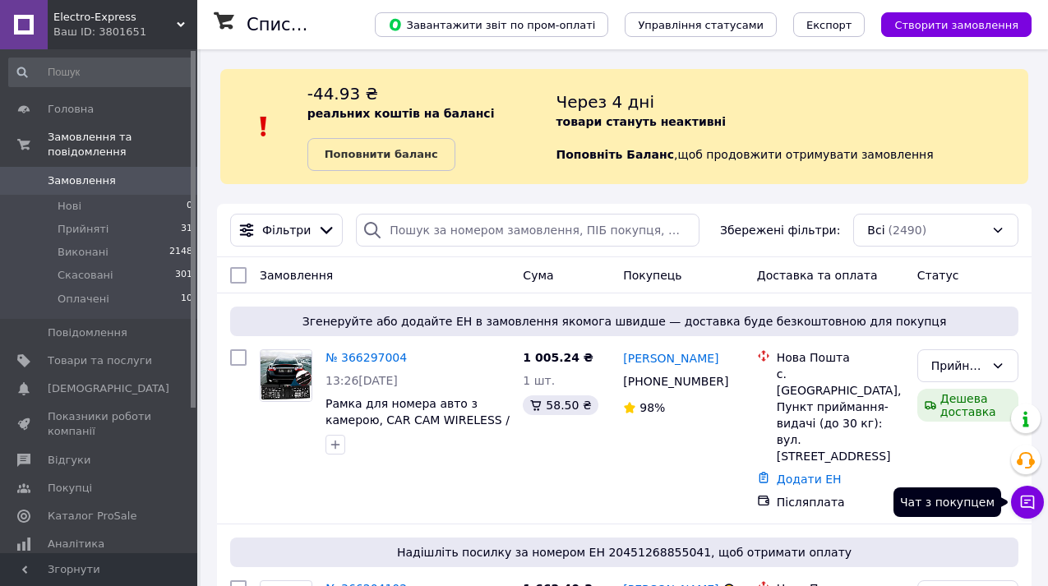
click at [1029, 510] on icon at bounding box center [1027, 502] width 16 height 16
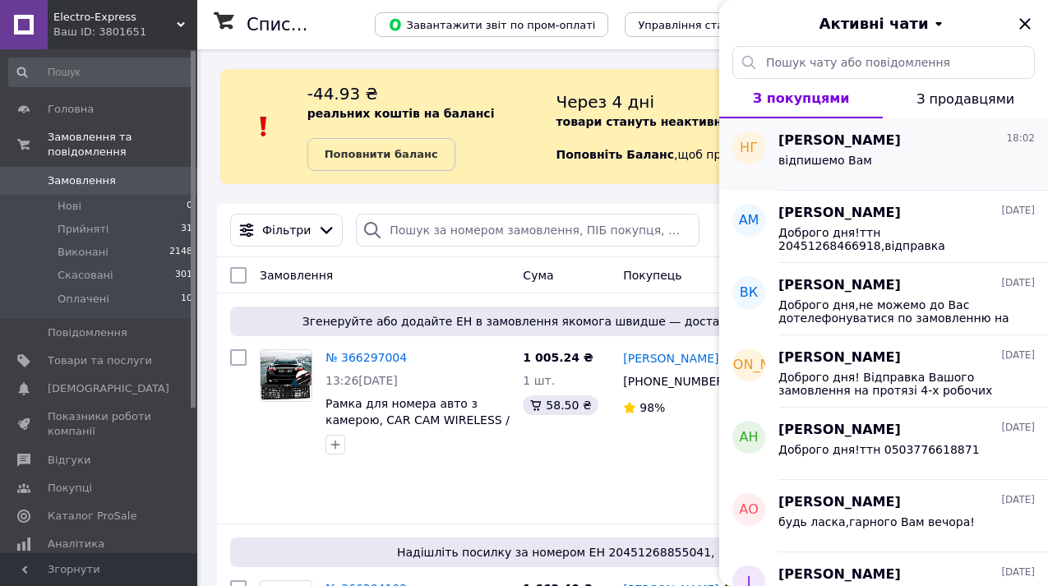
click at [898, 164] on div "відпишемо Вам" at bounding box center [906, 163] width 256 height 26
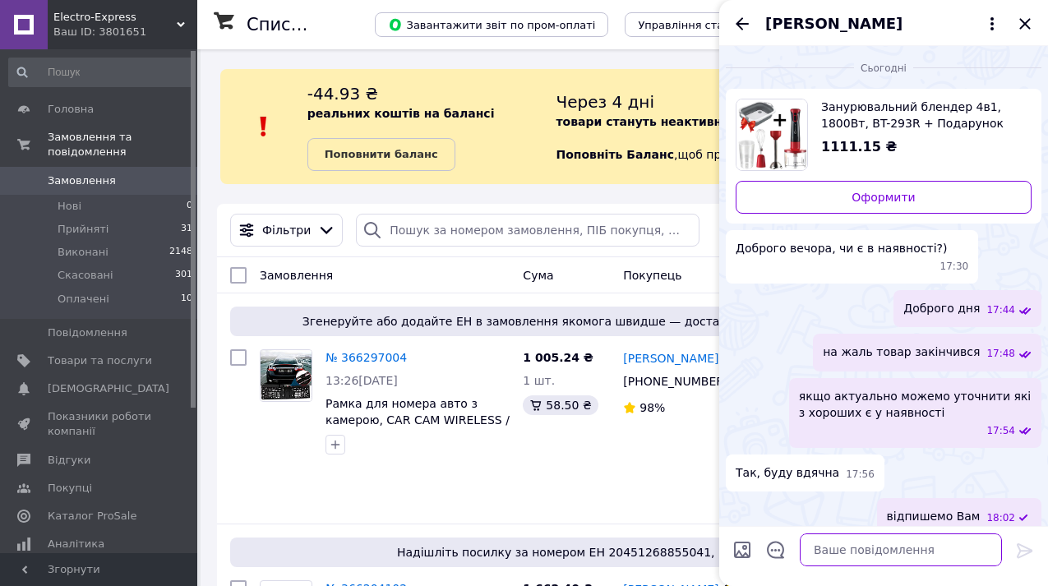
click at [869, 555] on textarea at bounding box center [901, 550] width 202 height 33
paste textarea "[URL][DOMAIN_NAME]"
type textarea "[URL][DOMAIN_NAME]"
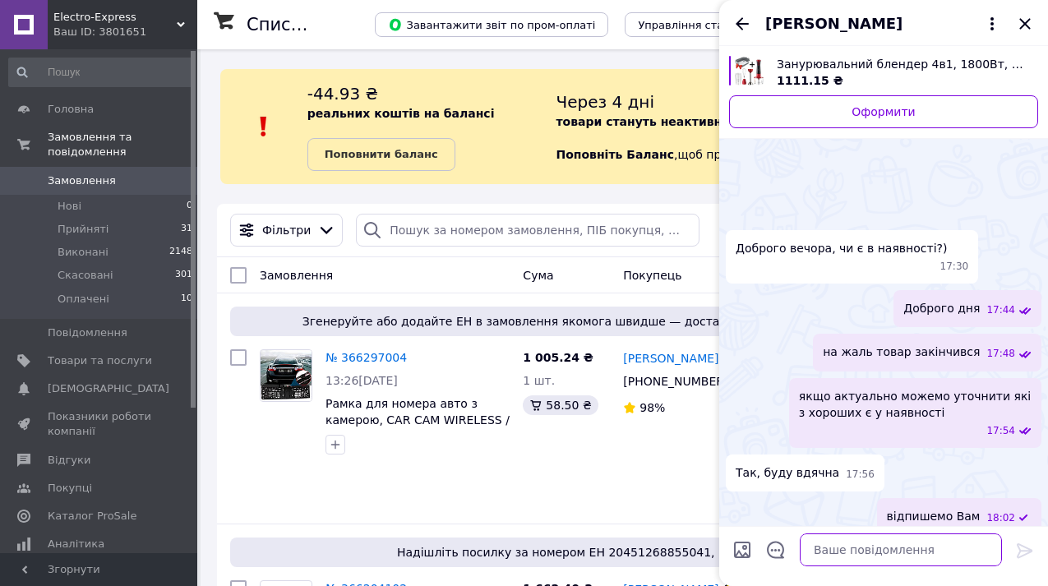
scroll to position [279, 0]
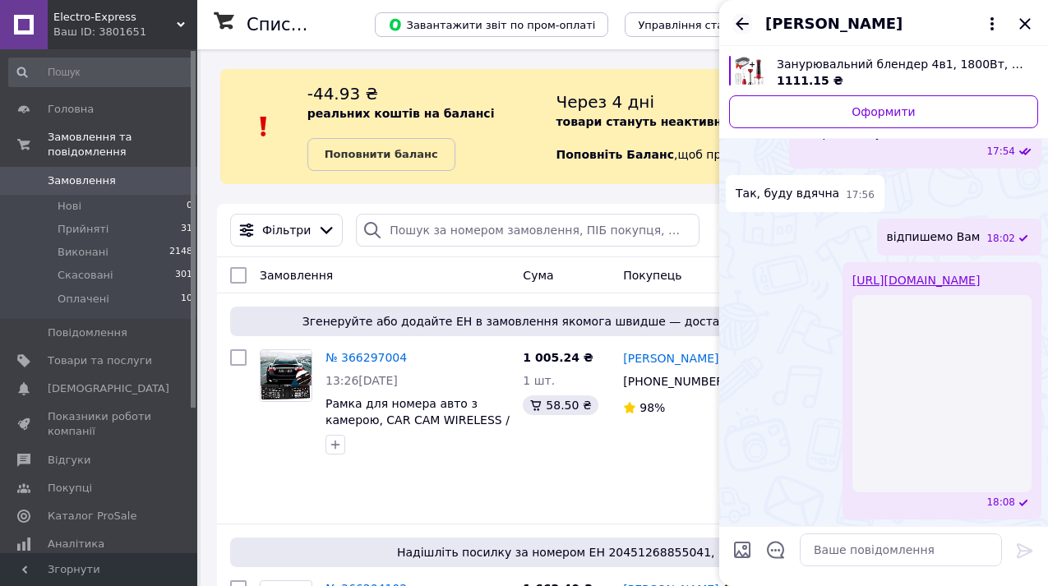
click at [738, 26] on icon "Назад" at bounding box center [742, 23] width 13 height 12
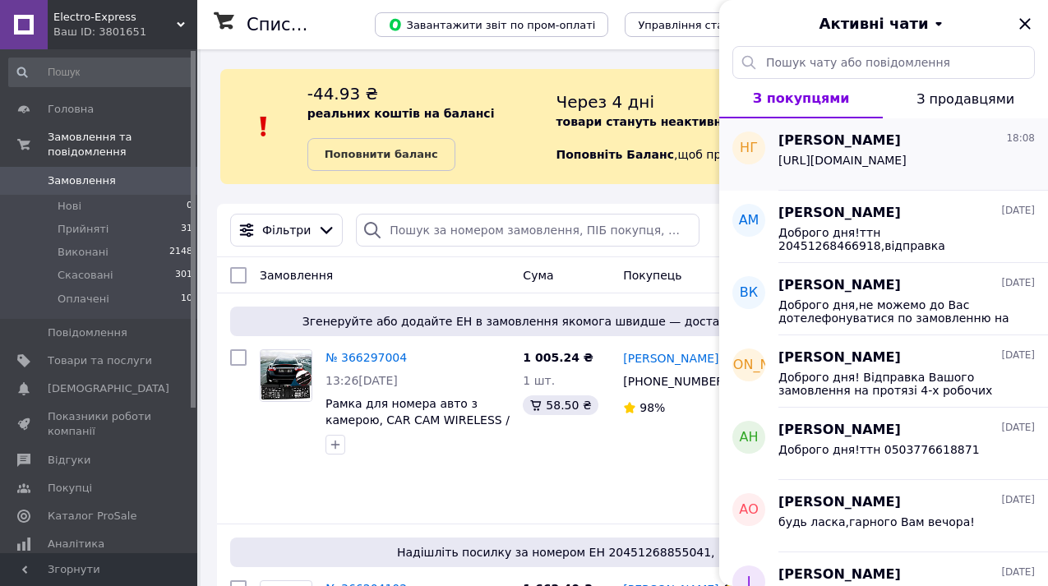
click at [885, 163] on span "[URL][DOMAIN_NAME]" at bounding box center [842, 160] width 128 height 13
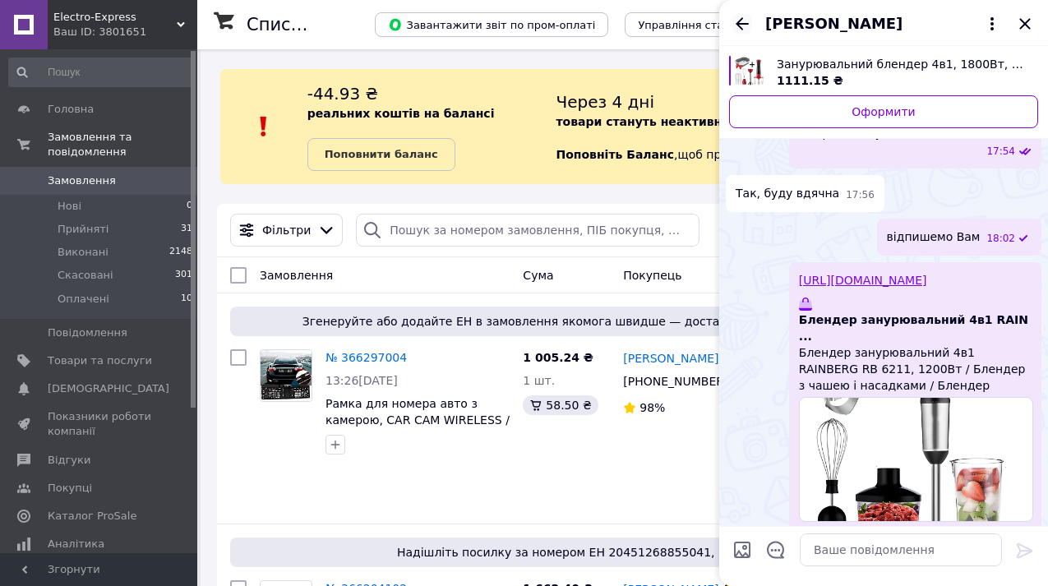
click at [741, 26] on icon "Назад" at bounding box center [742, 24] width 20 height 20
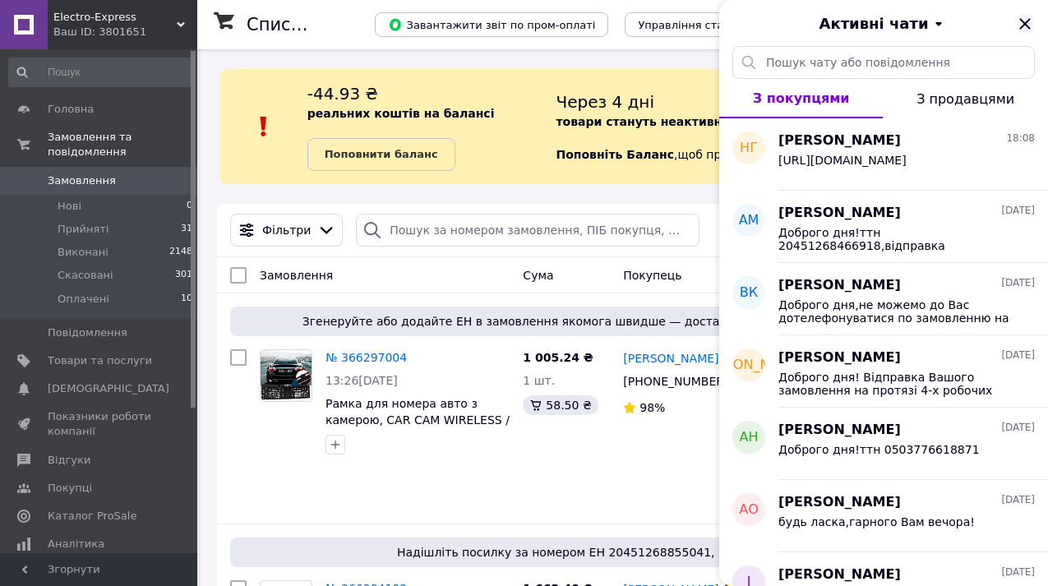
click at [1026, 22] on icon "Закрити" at bounding box center [1024, 23] width 11 height 11
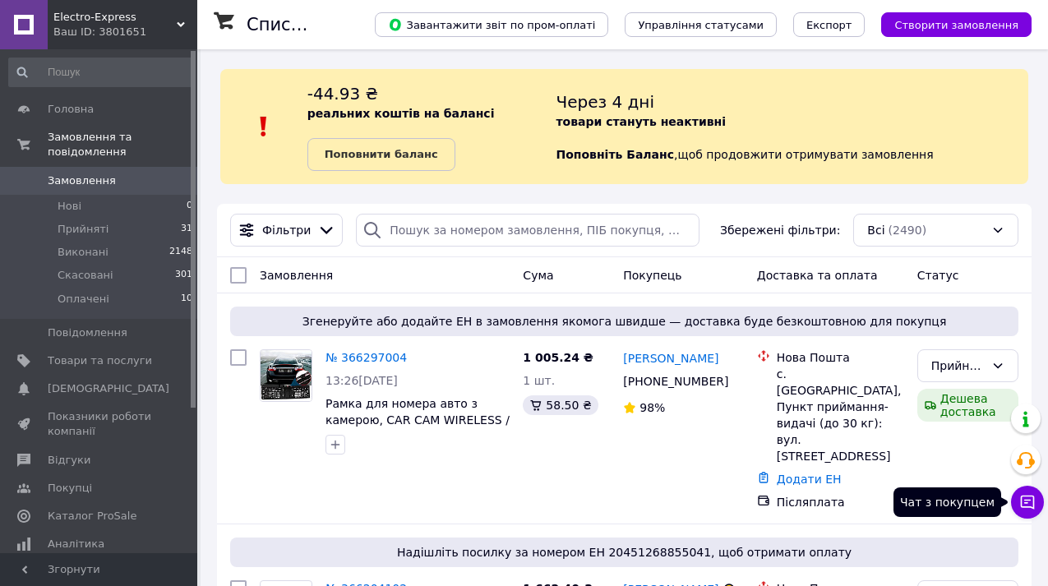
click at [1028, 496] on icon at bounding box center [1028, 503] width 14 height 14
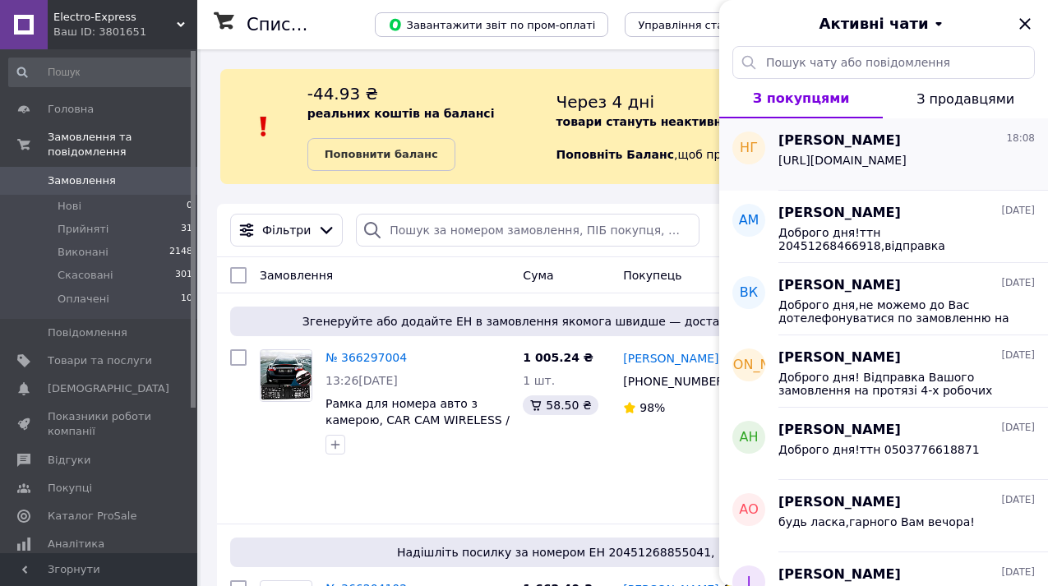
click at [891, 167] on span "[URL][DOMAIN_NAME]" at bounding box center [842, 160] width 128 height 13
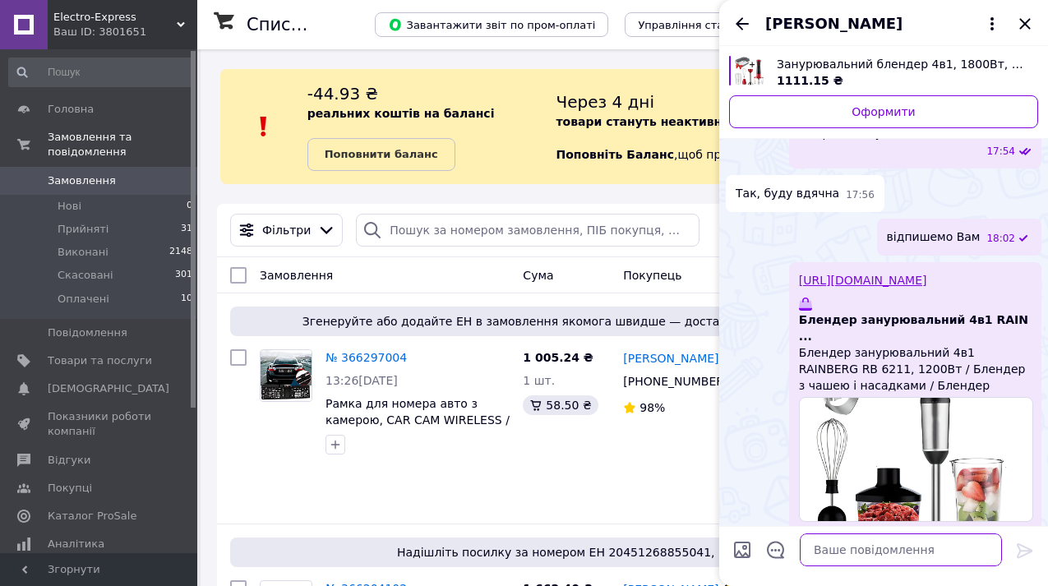
click at [871, 559] on textarea at bounding box center [901, 550] width 202 height 33
paste textarea "[URL][DOMAIN_NAME]"
type textarea "[URL][DOMAIN_NAME]"
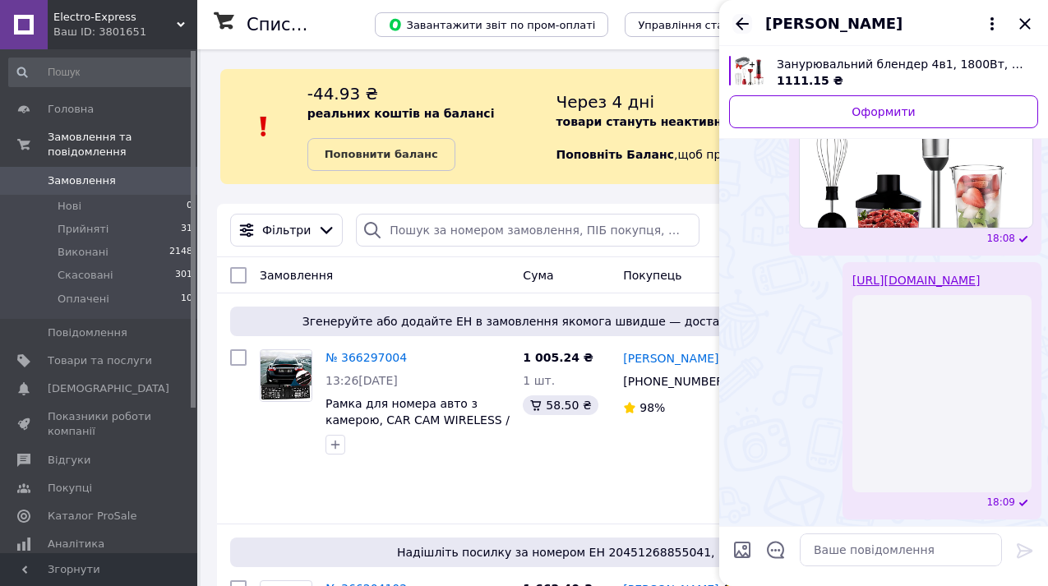
click at [738, 25] on icon "Назад" at bounding box center [742, 23] width 13 height 12
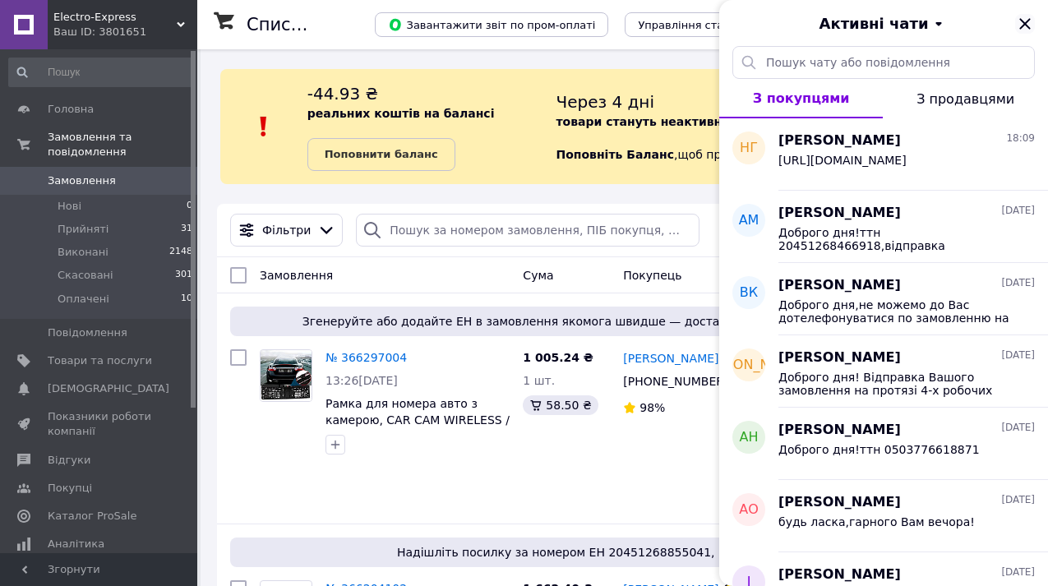
click at [1027, 25] on icon "Закрити" at bounding box center [1024, 23] width 11 height 11
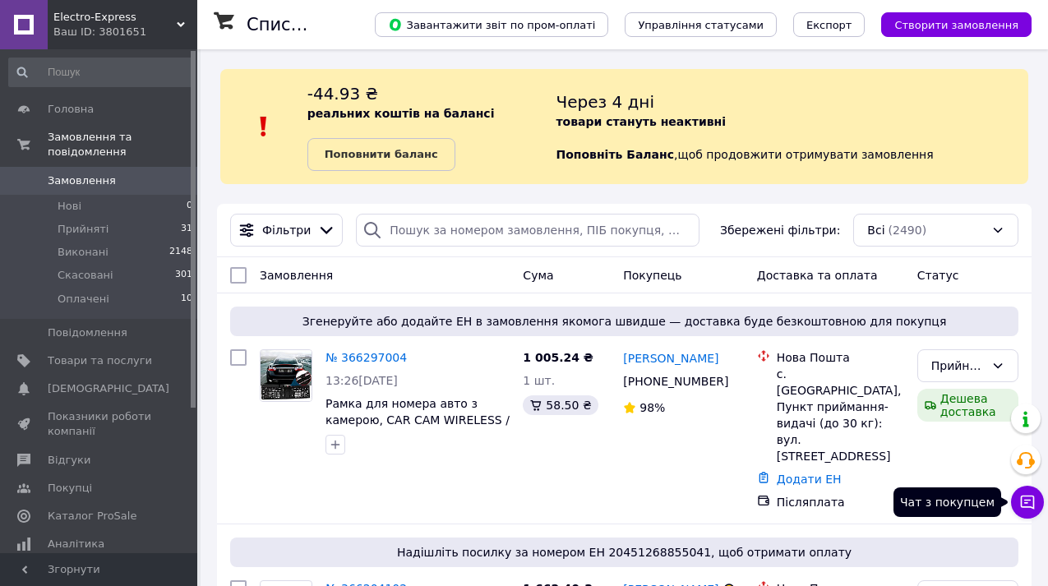
click at [1039, 504] on button "Чат з покупцем" at bounding box center [1027, 502] width 33 height 33
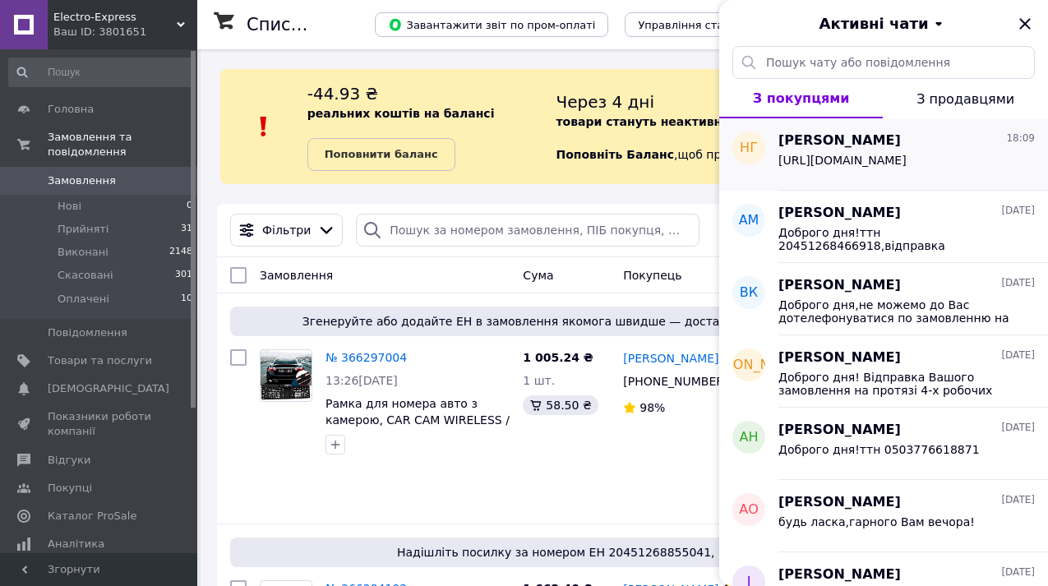
click at [931, 149] on div "Наталія Горбенко 18:09" at bounding box center [906, 141] width 256 height 19
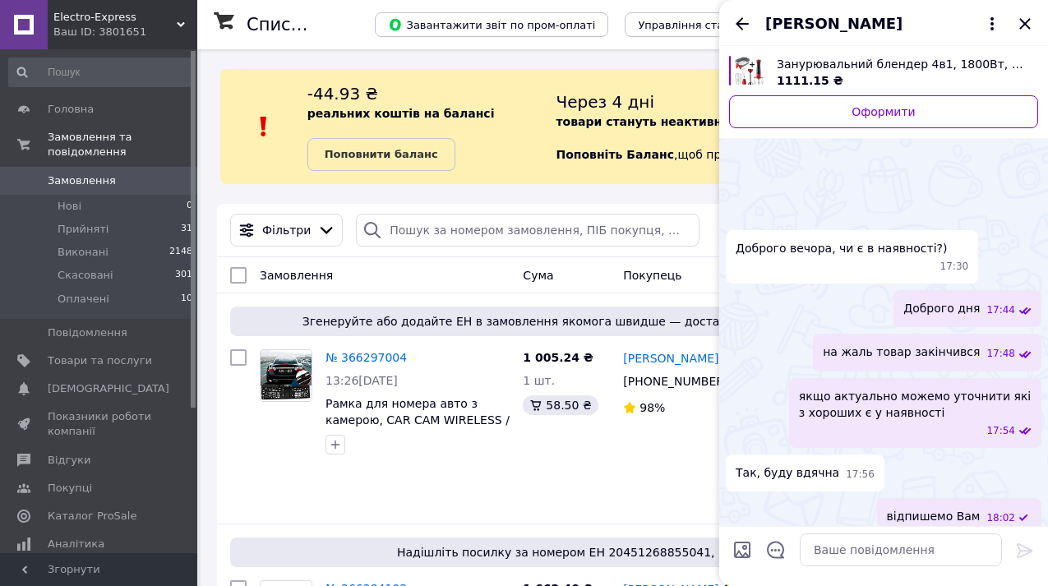
scroll to position [560, 0]
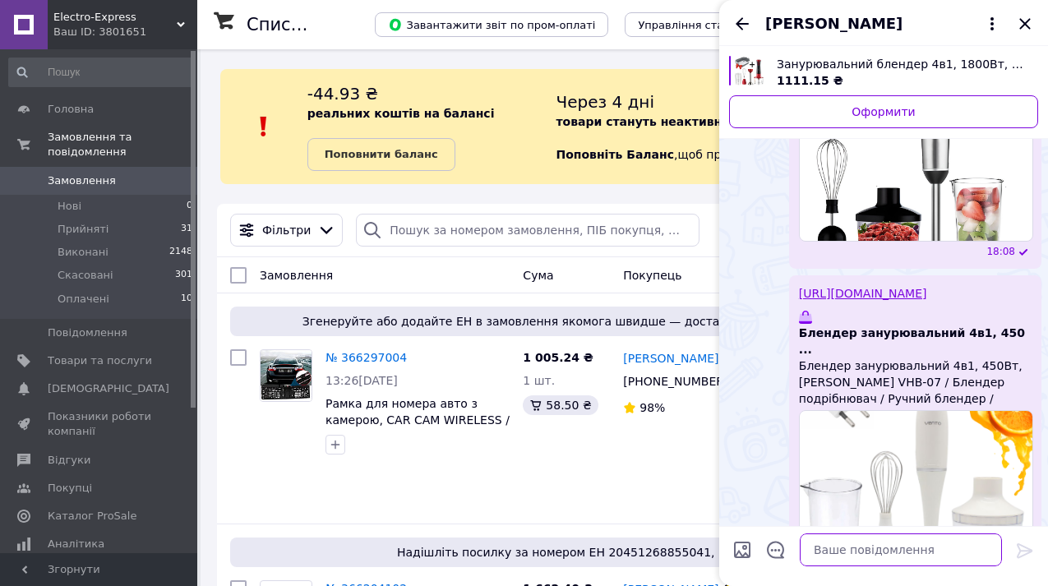
click at [877, 547] on textarea at bounding box center [901, 550] width 202 height 33
paste textarea "https://cs3801651.prom.ua/ua/p2674332785-blender-pogruzhnoj-4v1.html"
type textarea "https://cs3801651.prom.ua/ua/p2674332785-blender-pogruzhnoj-4v1.html"
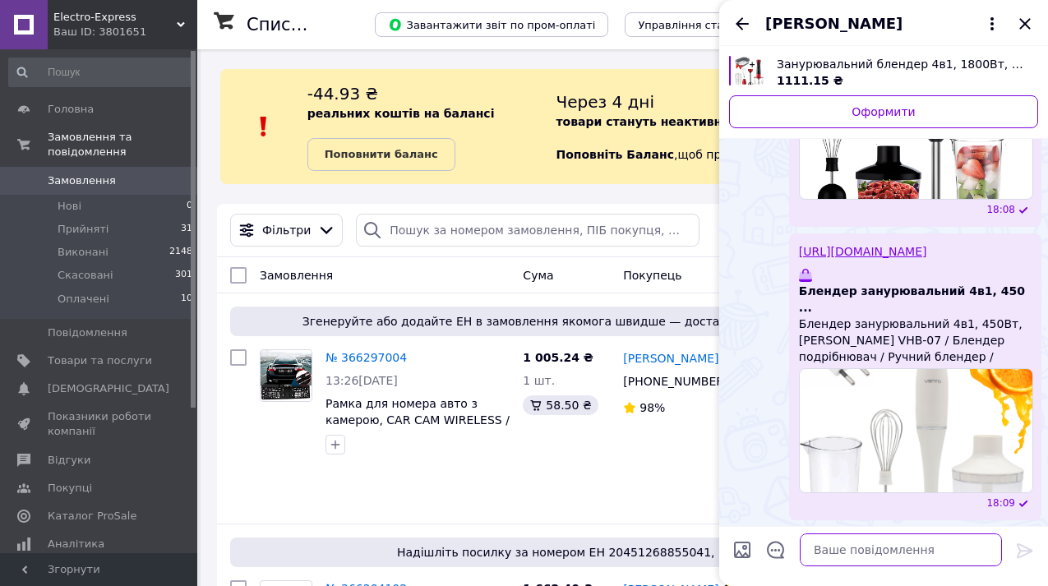
scroll to position [825, 0]
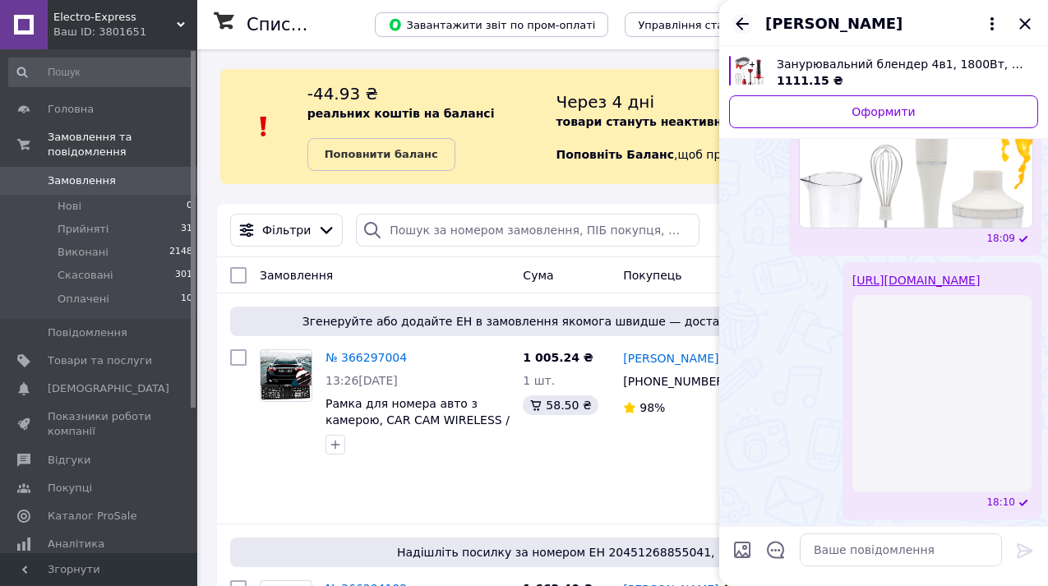
click at [738, 25] on icon "Назад" at bounding box center [742, 23] width 13 height 12
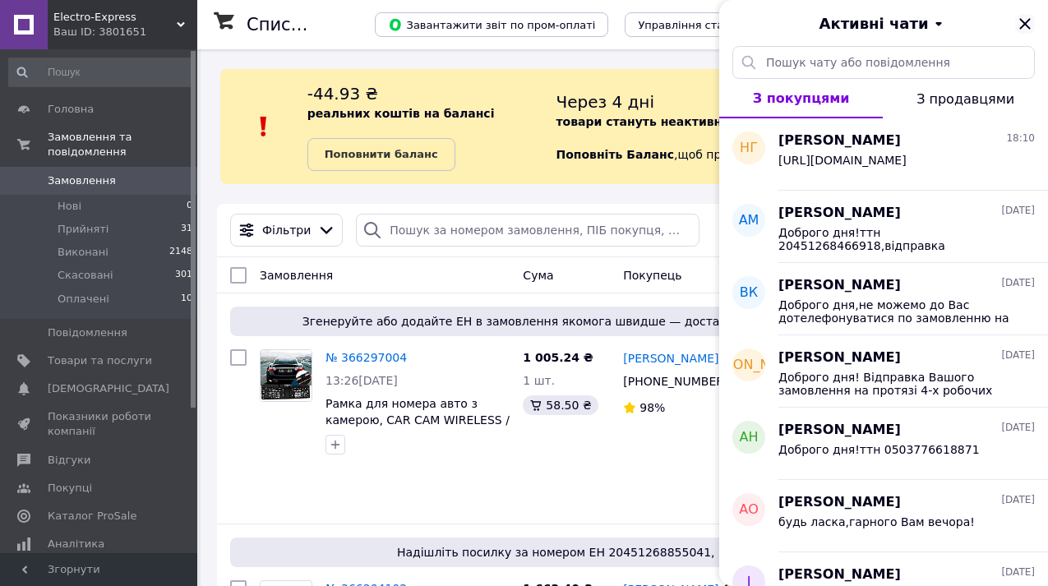
click at [1023, 24] on icon "Закрити" at bounding box center [1024, 23] width 11 height 11
